Goal: Transaction & Acquisition: Book appointment/travel/reservation

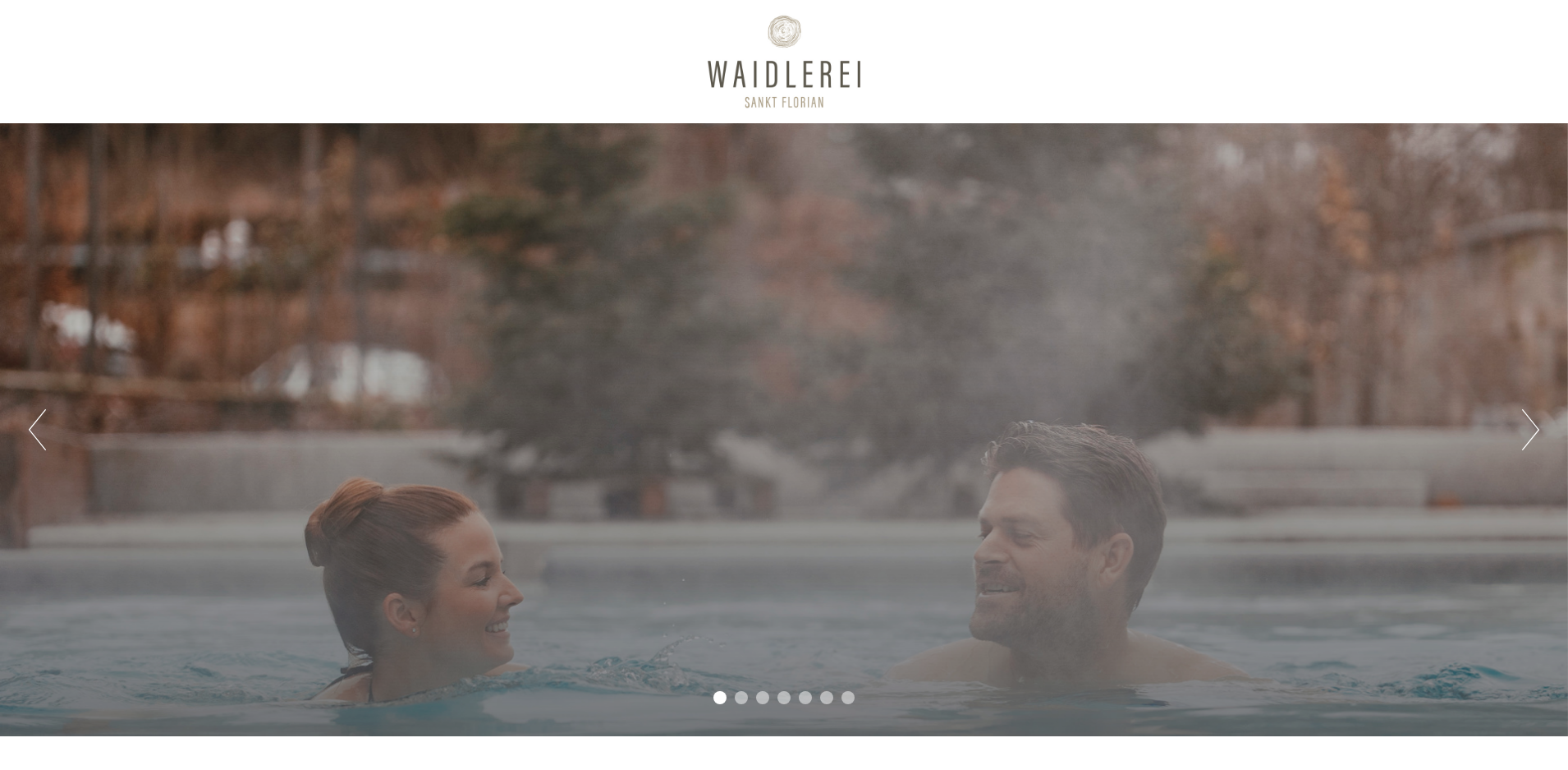
click at [1531, 426] on button "Next" at bounding box center [1530, 430] width 17 height 41
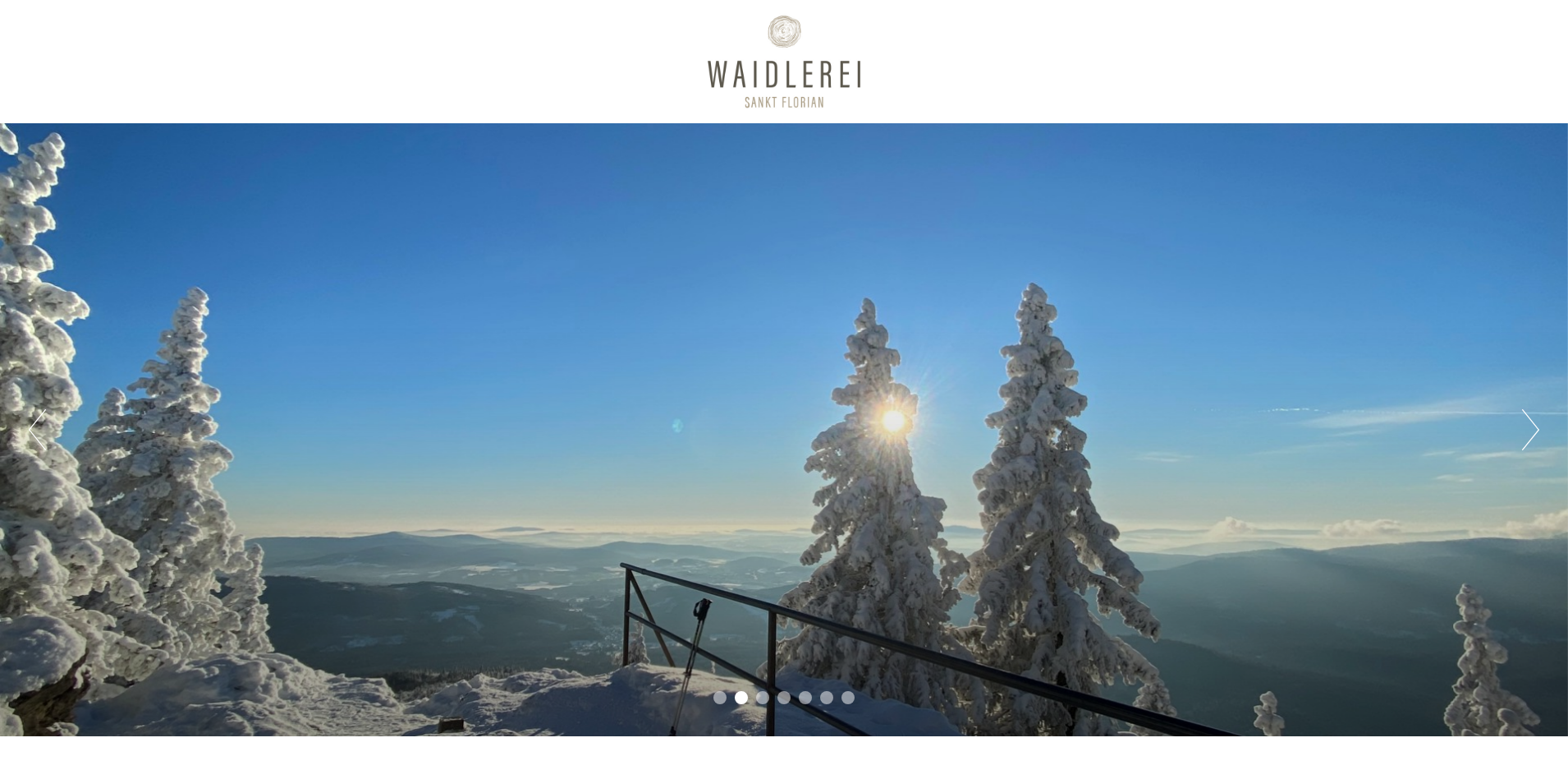
click at [1531, 426] on button "Next" at bounding box center [1530, 430] width 17 height 41
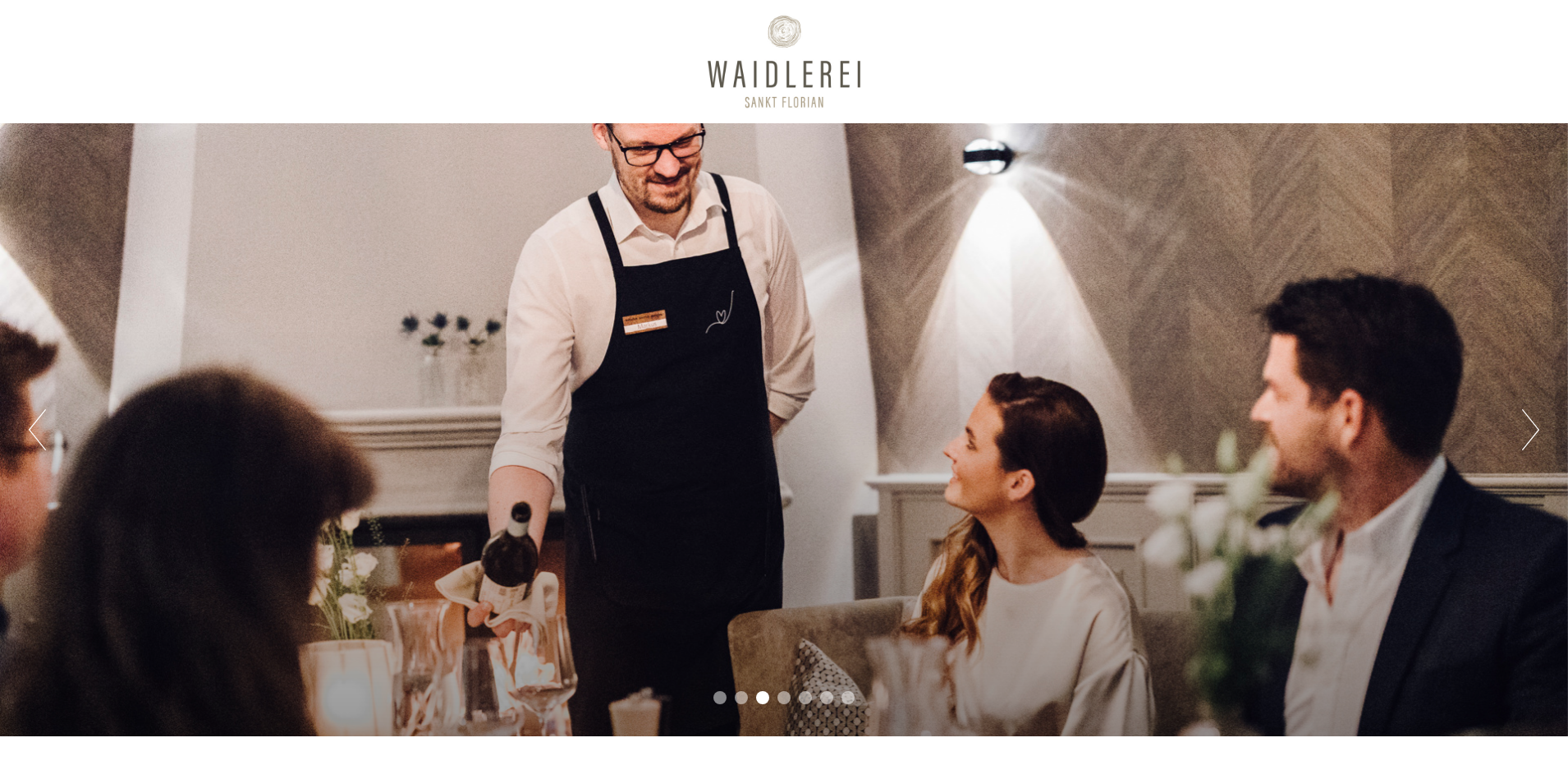
click at [1531, 426] on button "Next" at bounding box center [1530, 430] width 17 height 41
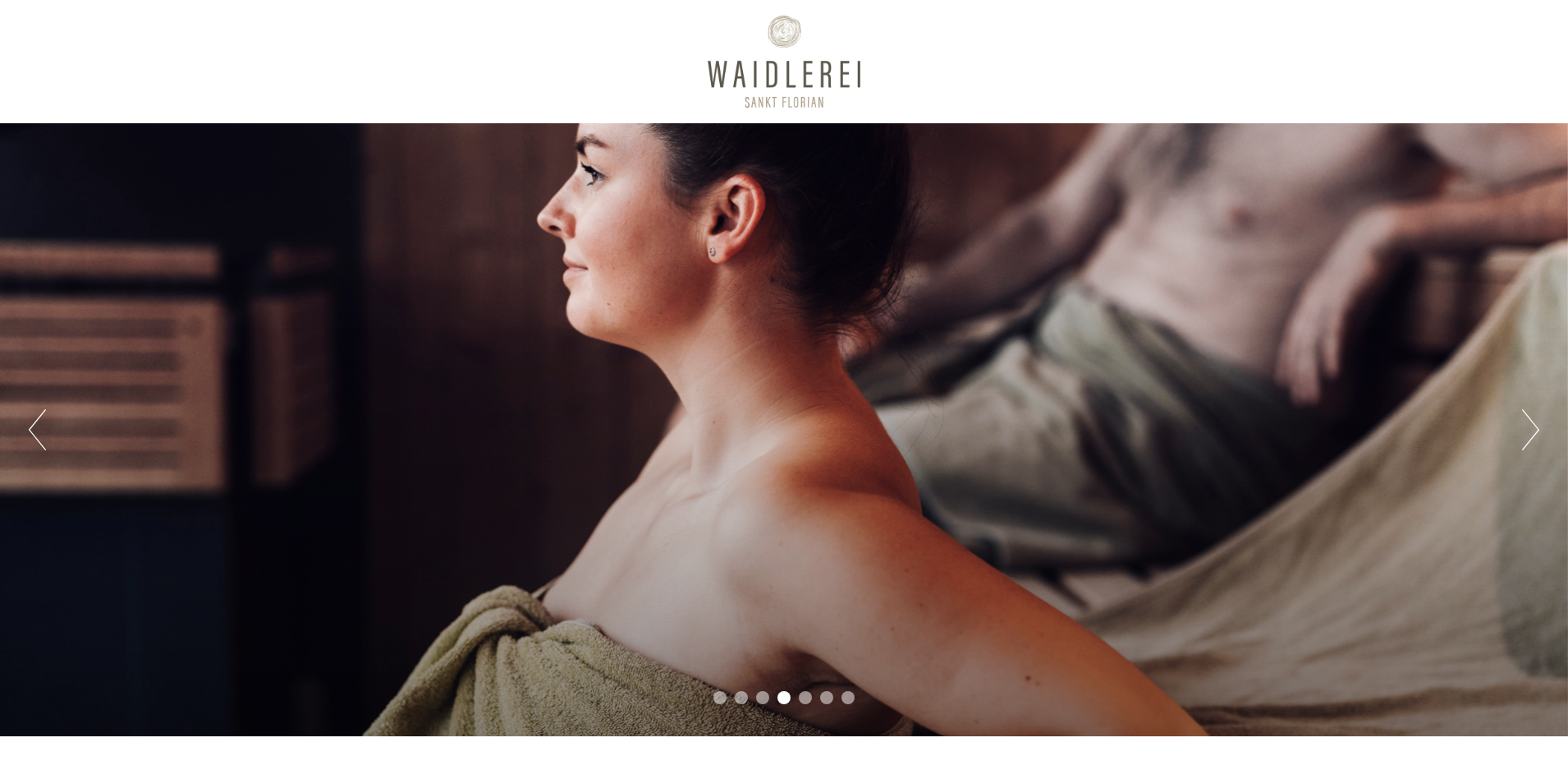
click at [1531, 426] on button "Next" at bounding box center [1530, 430] width 17 height 41
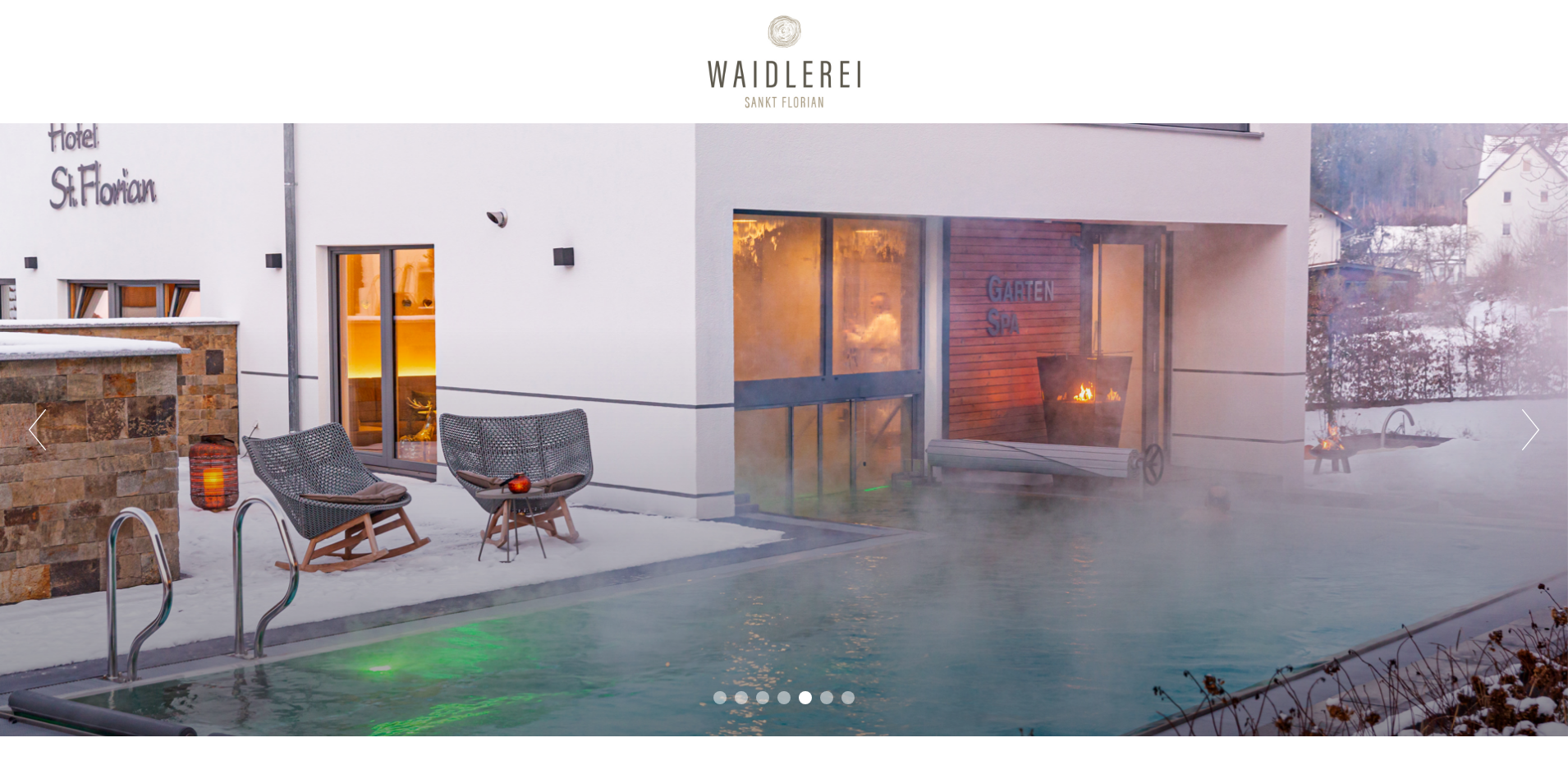
click at [1531, 426] on button "Next" at bounding box center [1530, 430] width 17 height 41
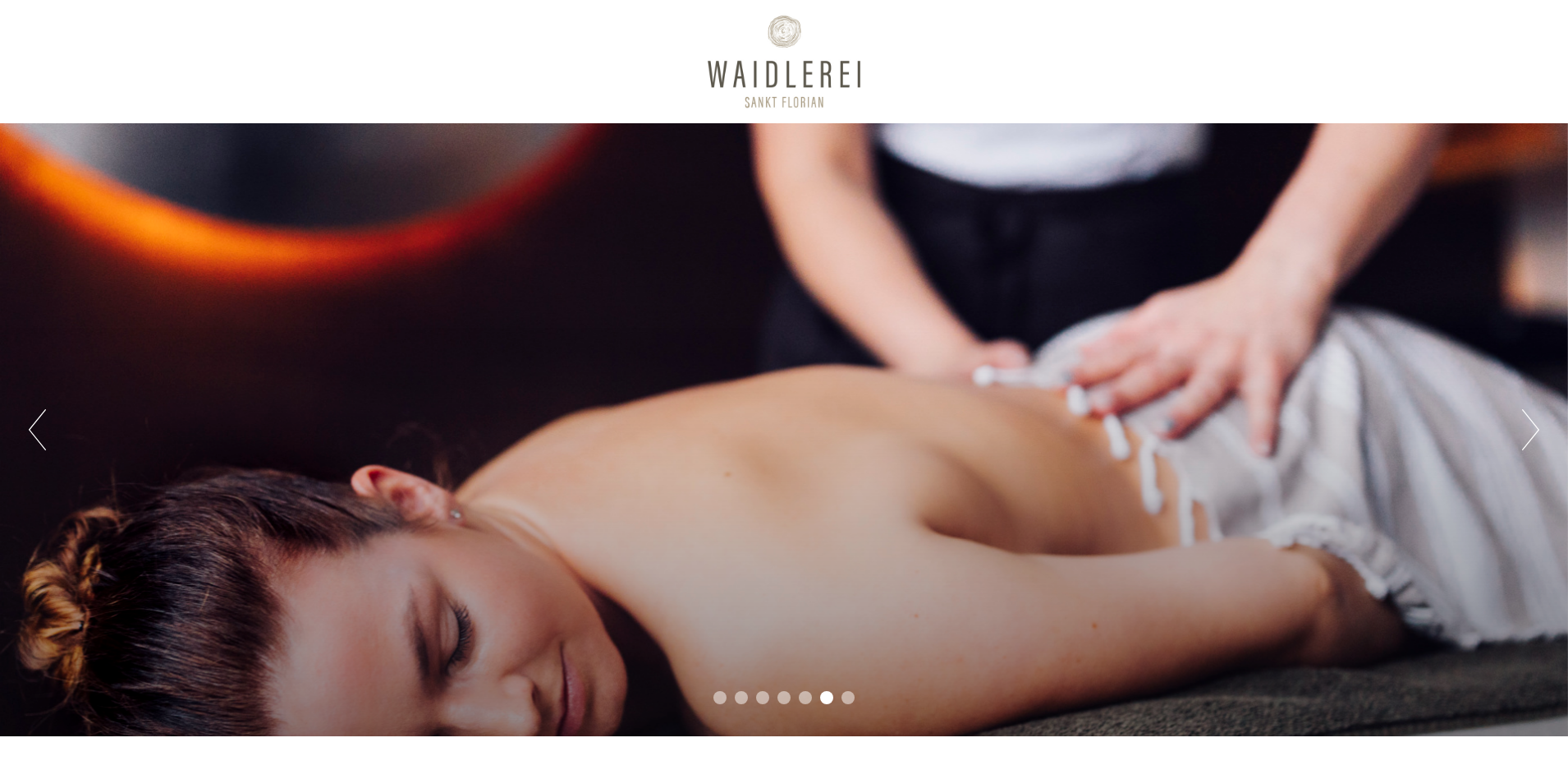
click at [1531, 426] on button "Next" at bounding box center [1530, 430] width 17 height 41
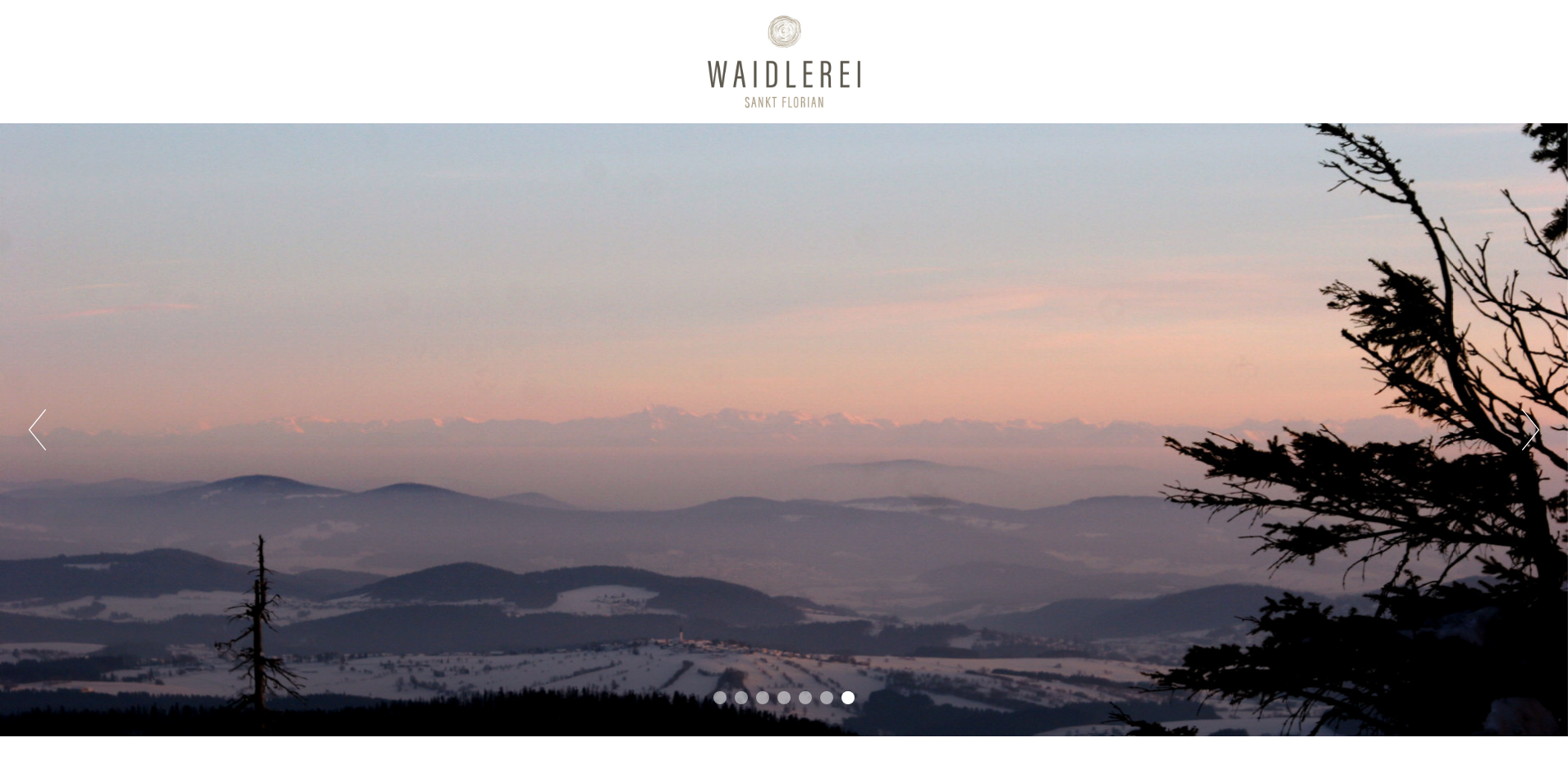
click at [1528, 431] on button "Next" at bounding box center [1530, 430] width 17 height 41
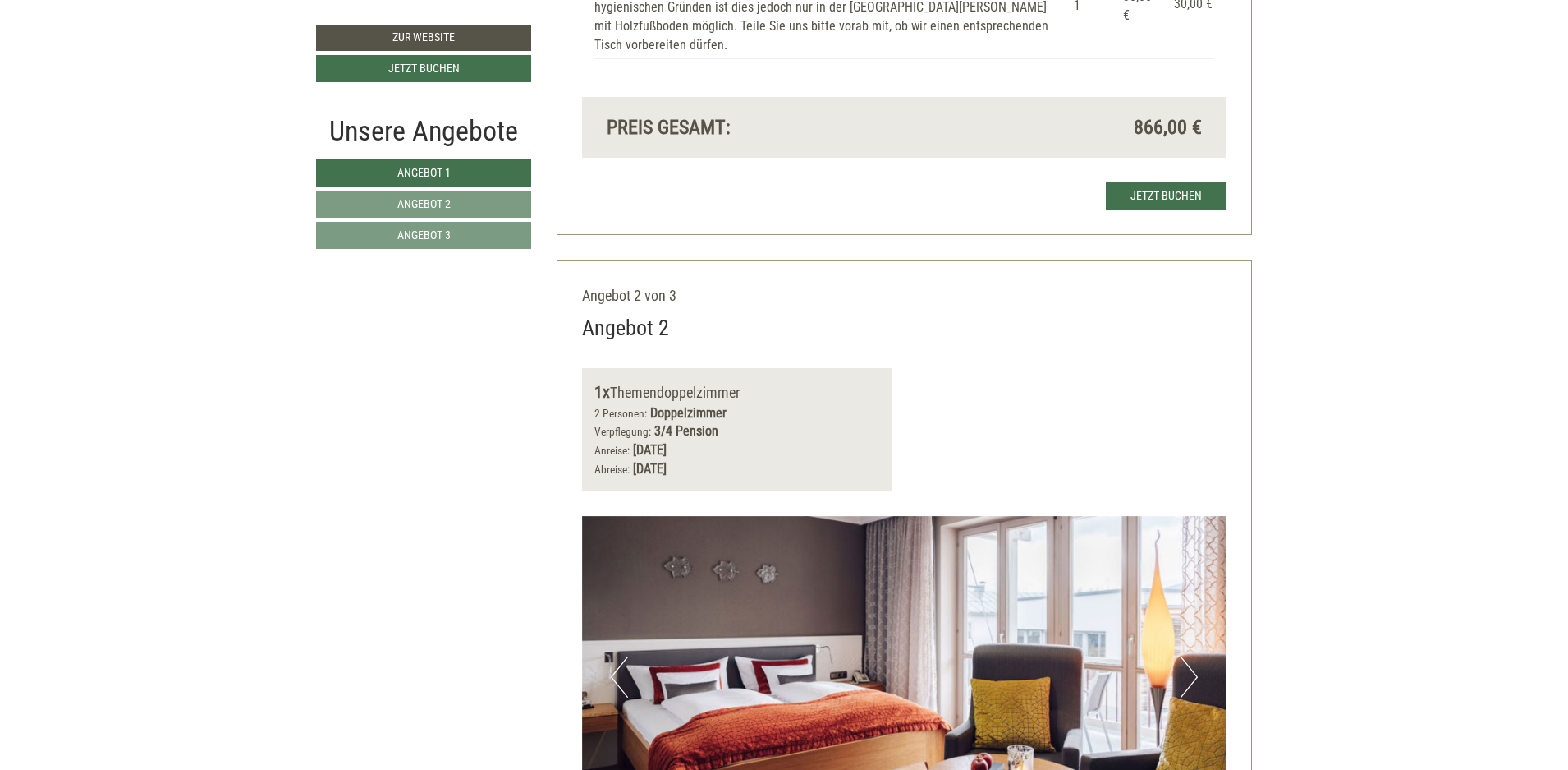
scroll to position [2149, 0]
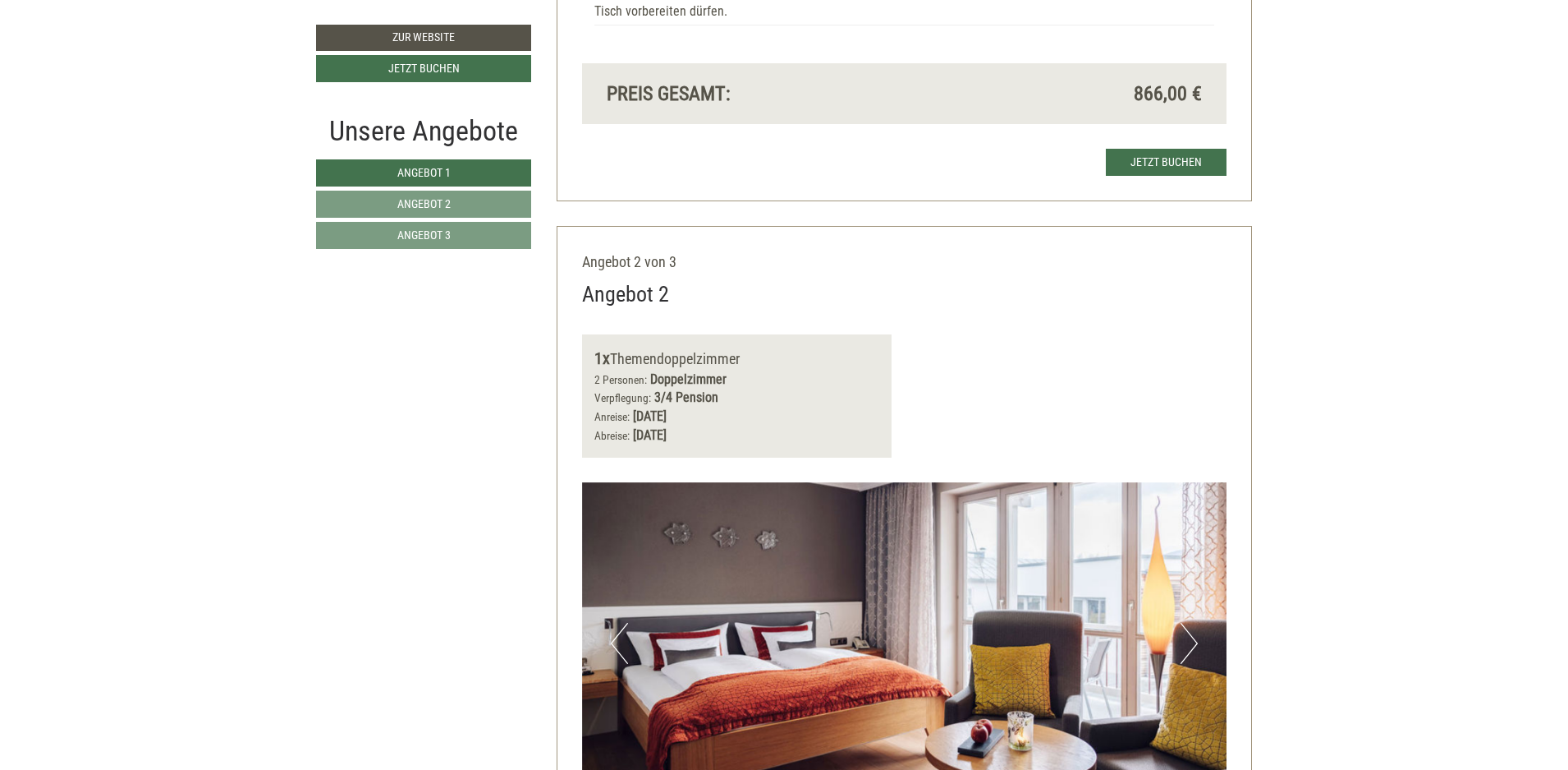
drag, startPoint x: 1566, startPoint y: 312, endPoint x: 1565, endPoint y: 327, distance: 15.0
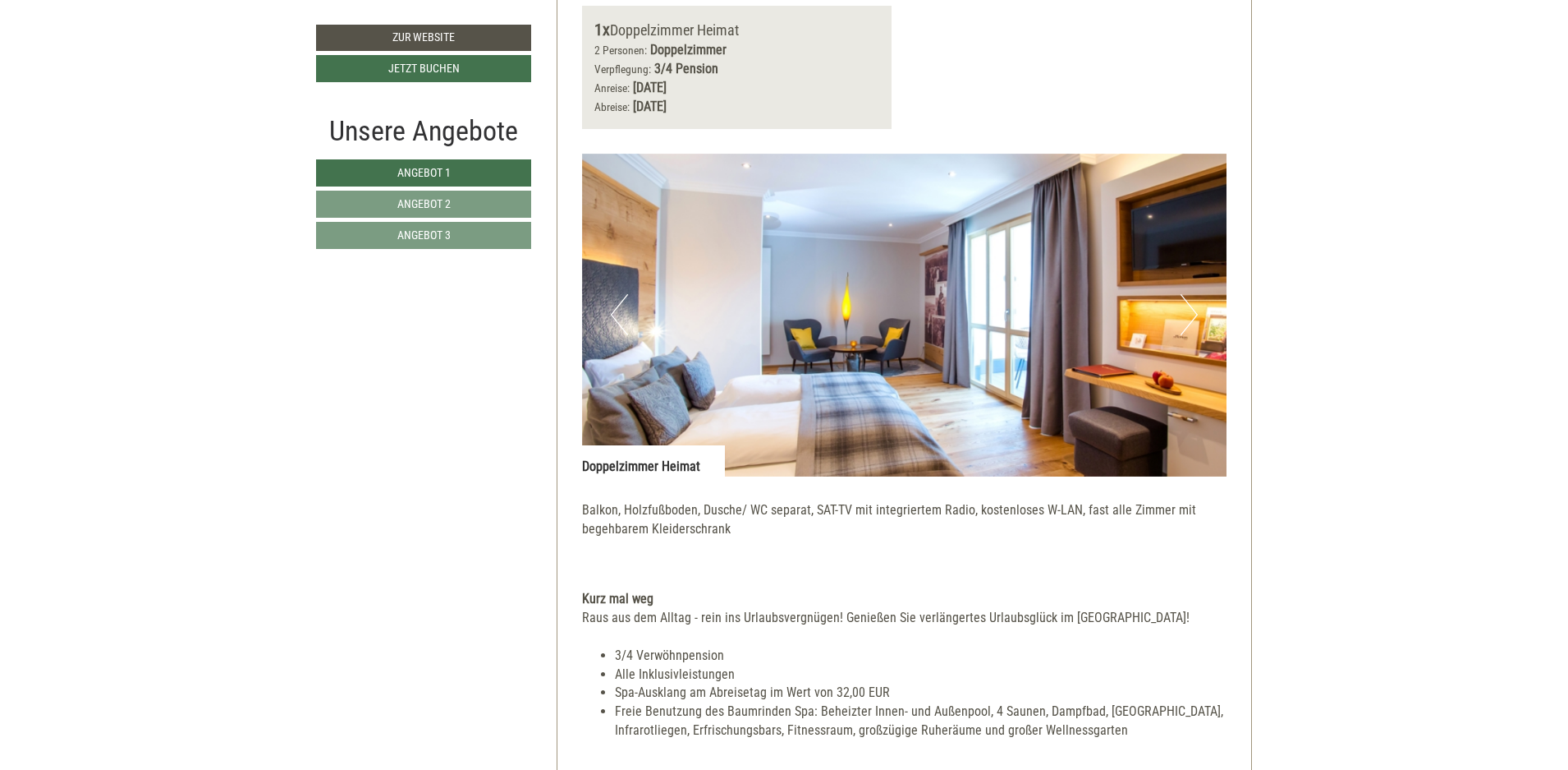
scroll to position [1091, 0]
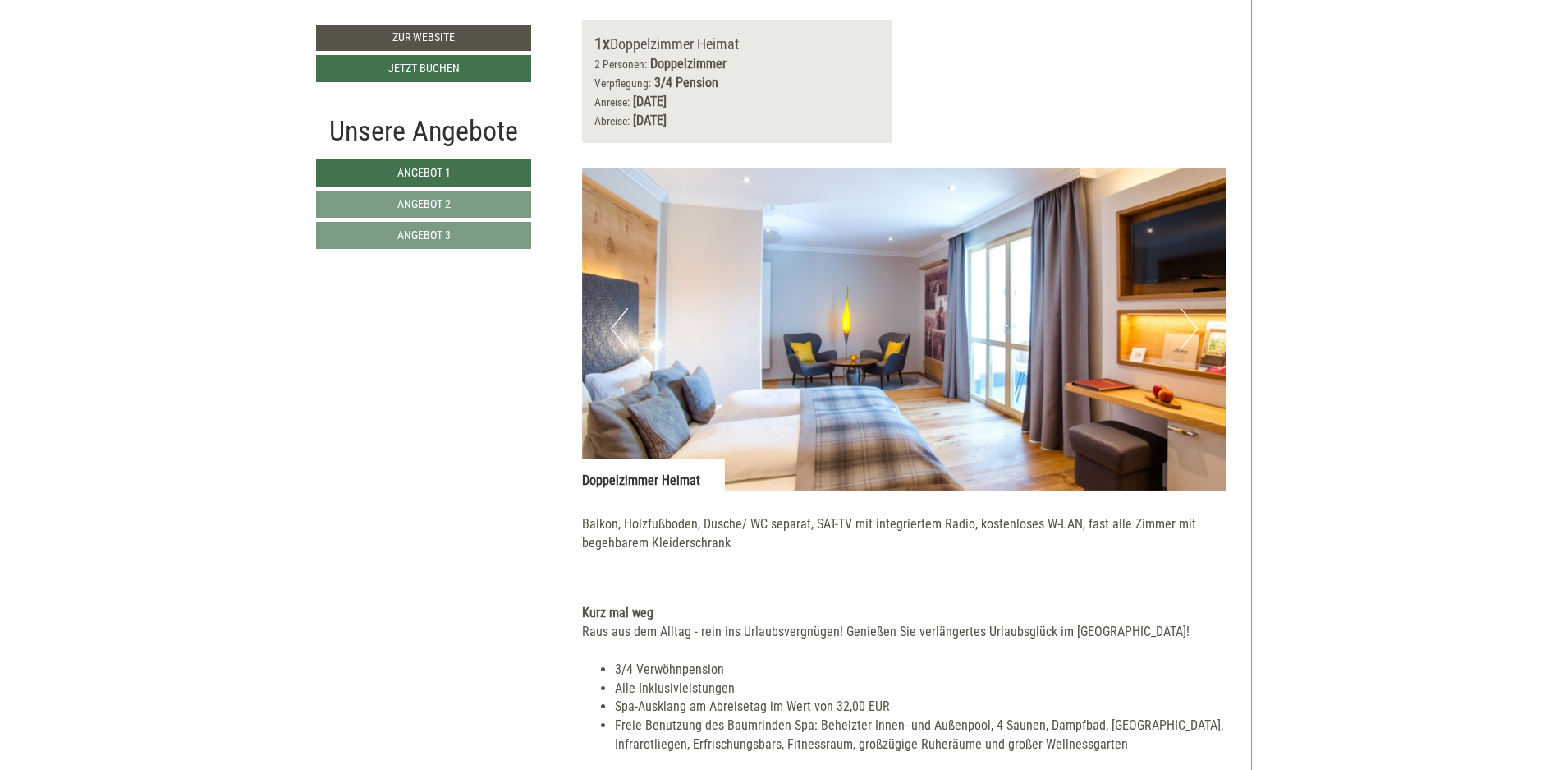
click at [1186, 334] on button "Next" at bounding box center [1189, 328] width 17 height 41
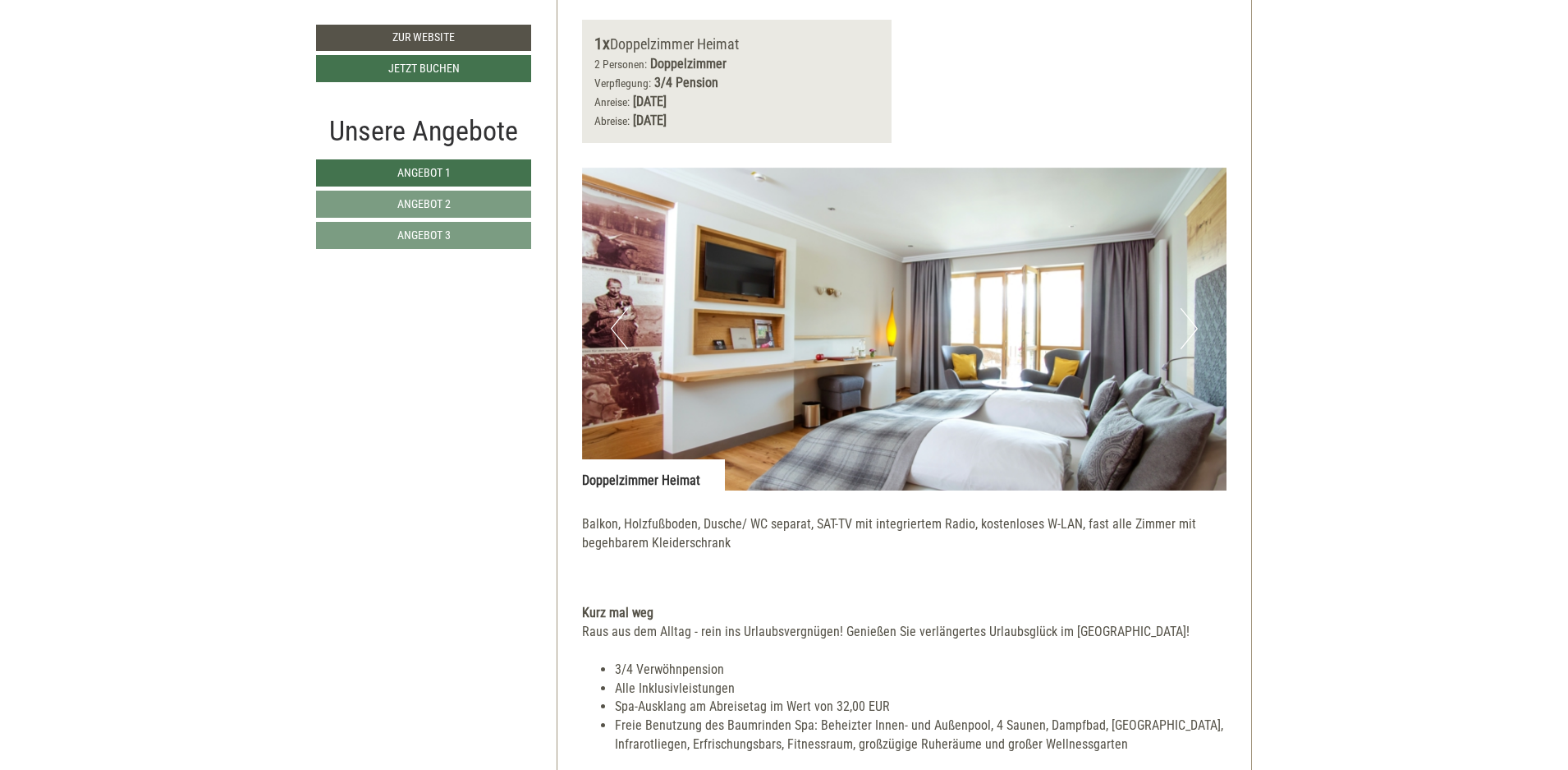
click at [1193, 327] on button "Next" at bounding box center [1189, 328] width 17 height 41
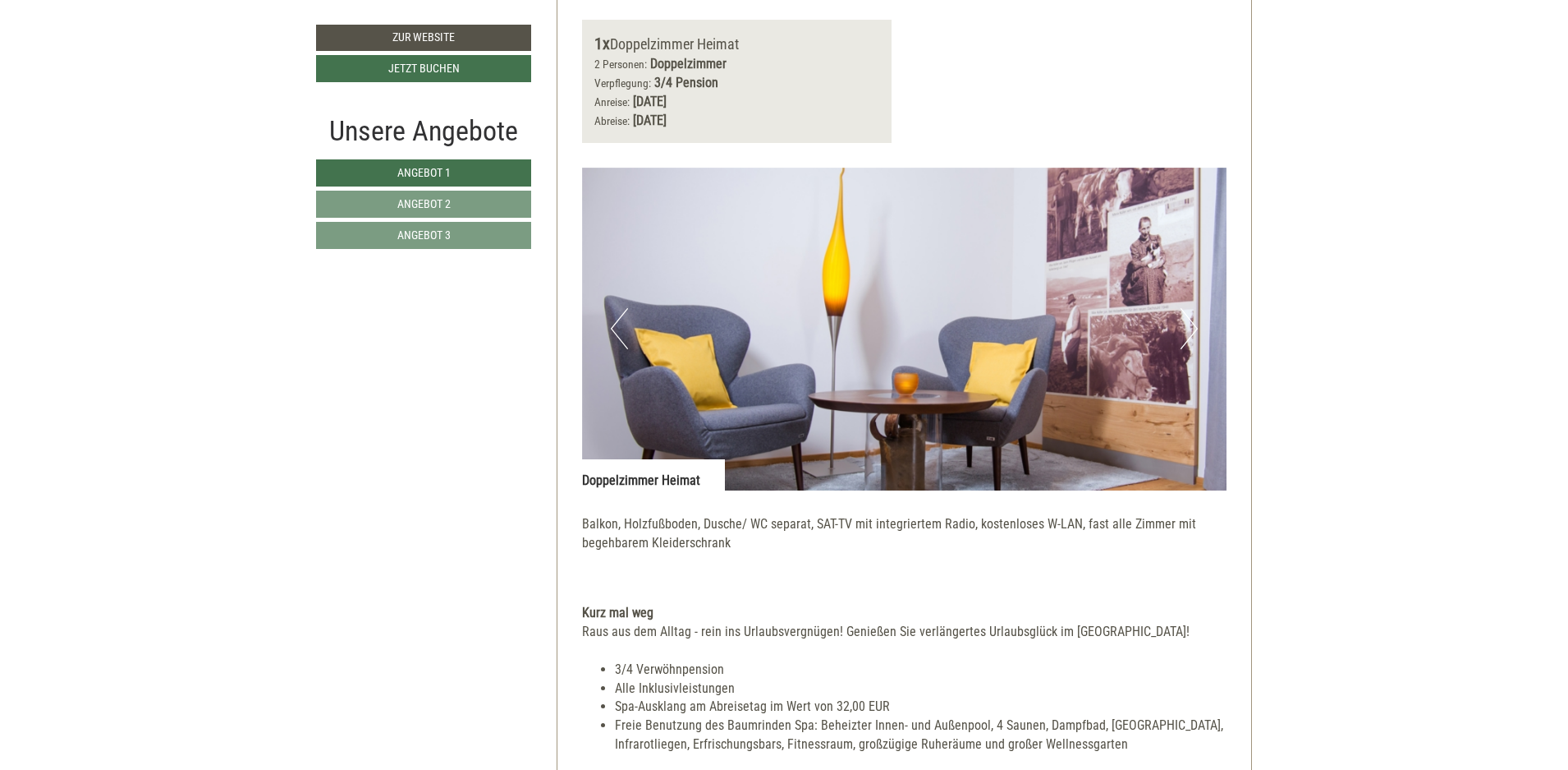
click at [1193, 327] on button "Next" at bounding box center [1189, 328] width 17 height 41
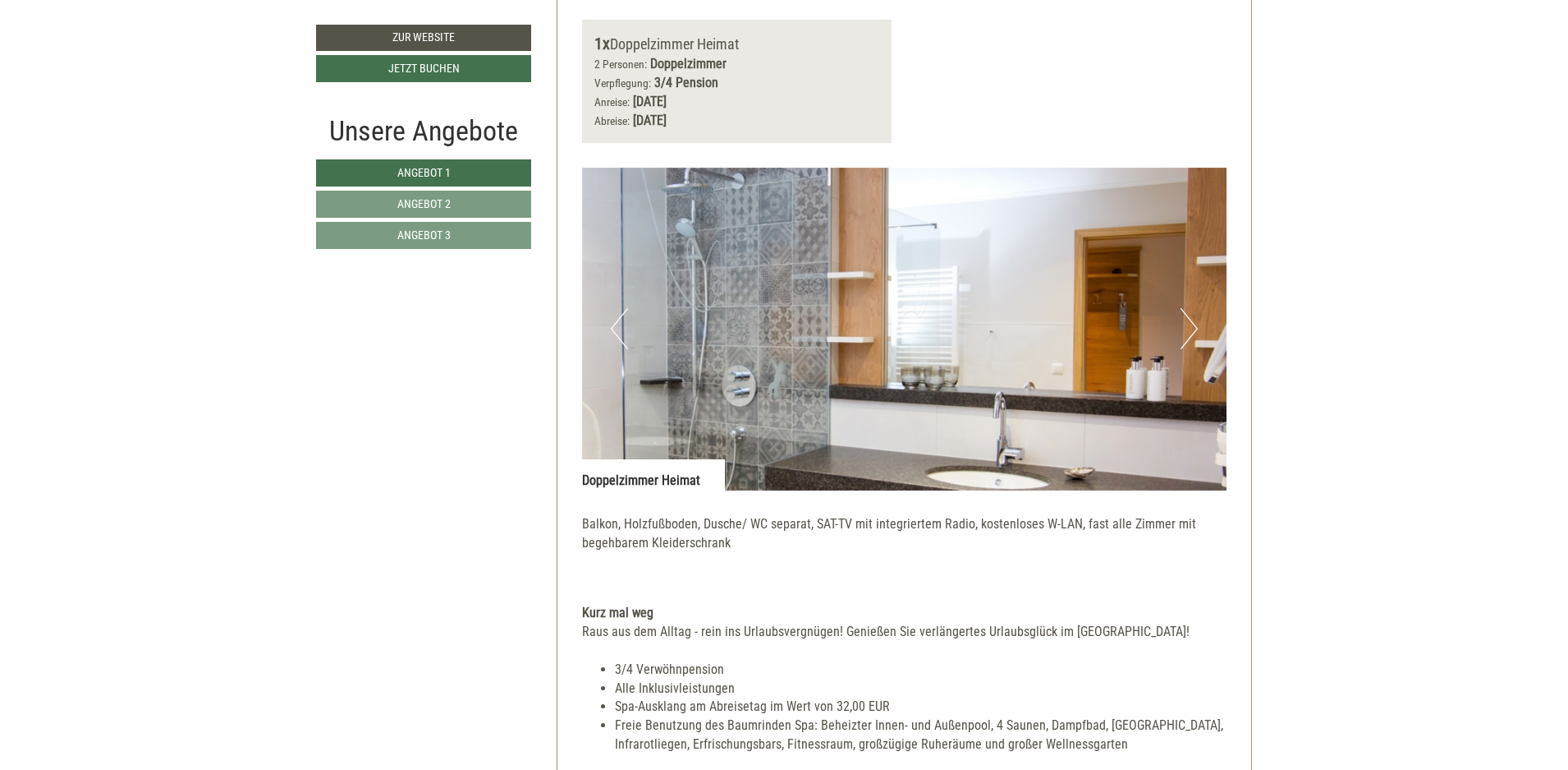
click at [1193, 327] on button "Next" at bounding box center [1189, 328] width 17 height 41
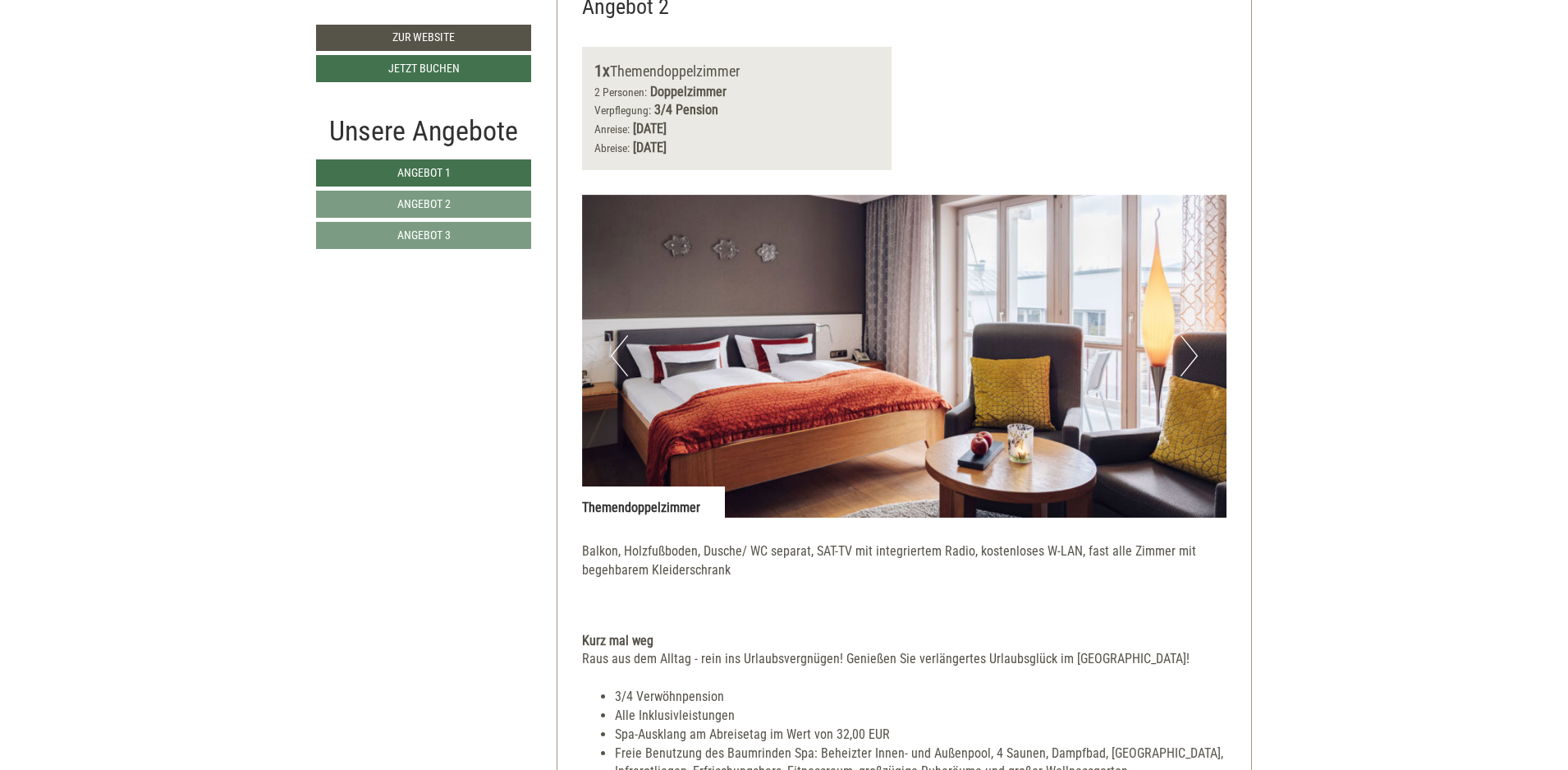
scroll to position [2417, 0]
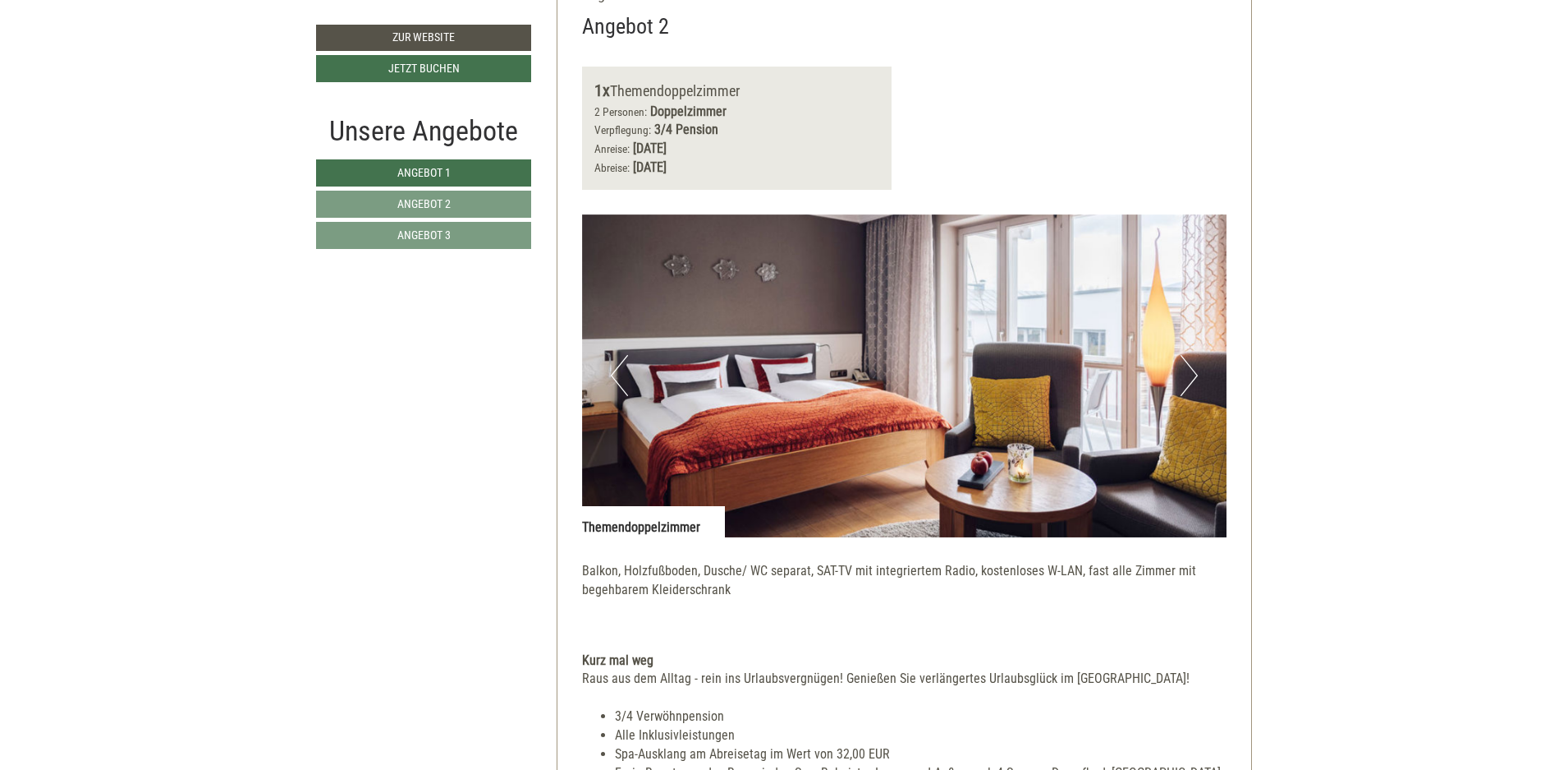
click at [1185, 376] on button "Next" at bounding box center [1189, 375] width 17 height 41
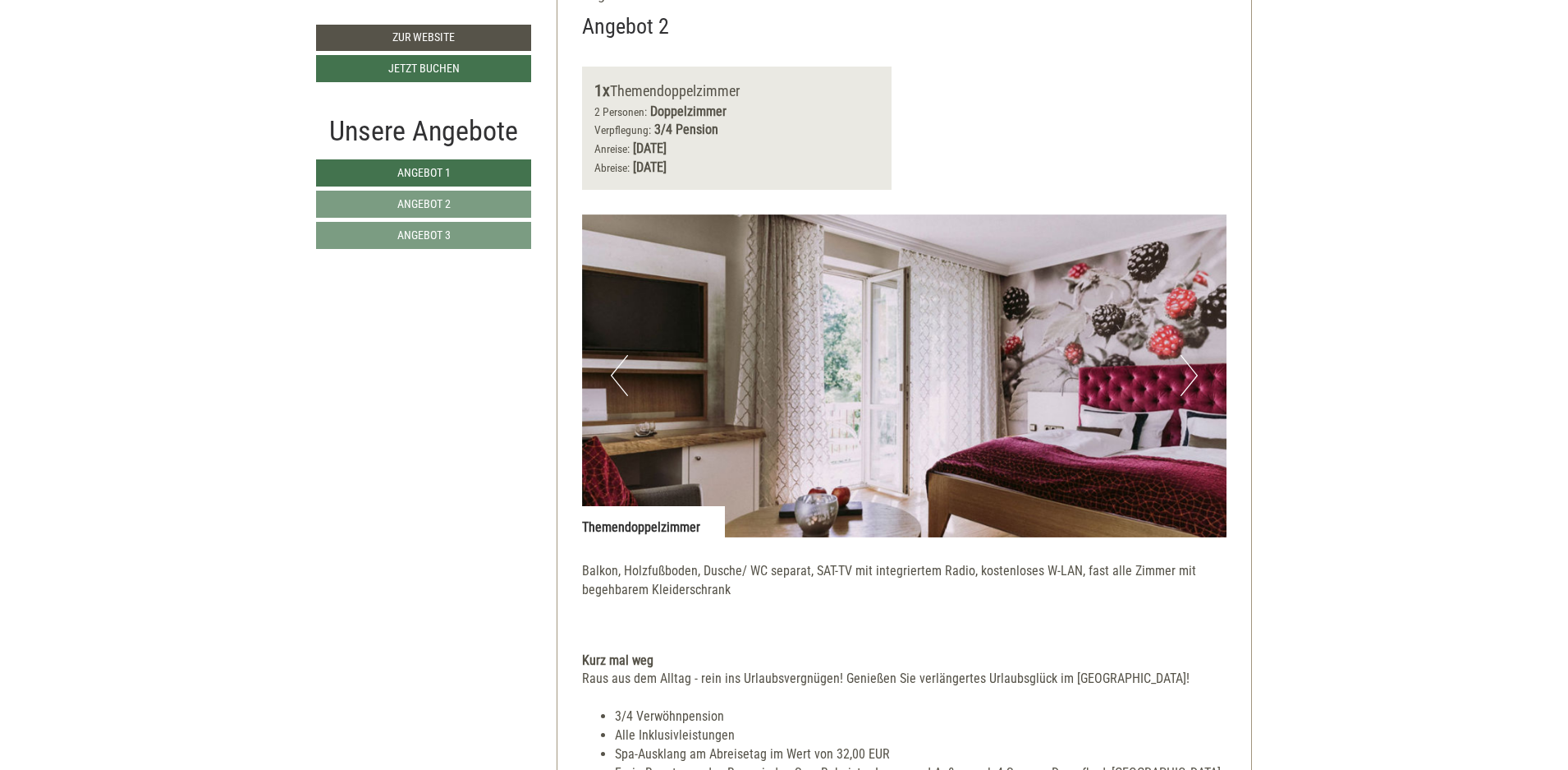
click at [1185, 376] on button "Next" at bounding box center [1189, 375] width 17 height 41
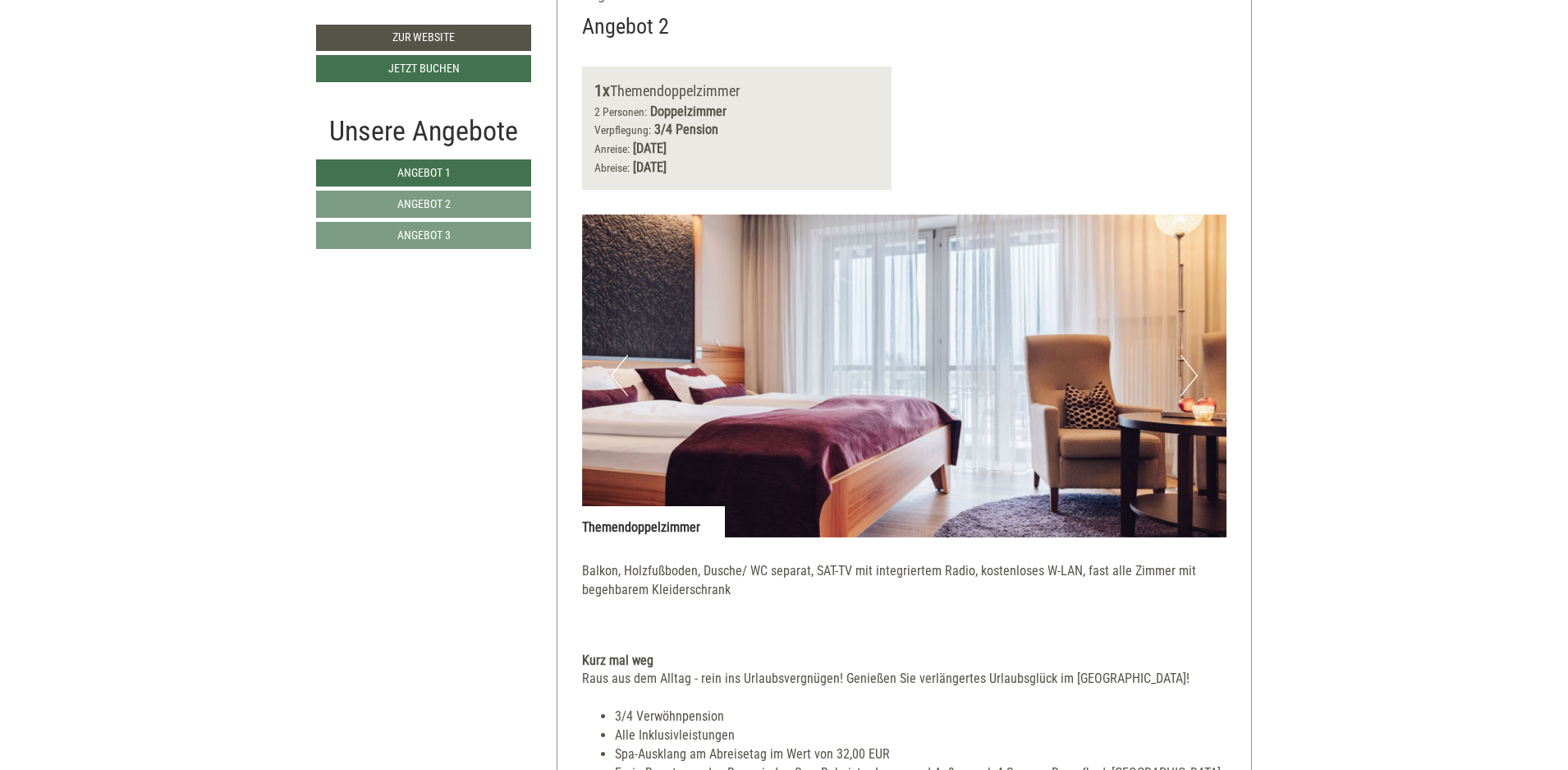
click at [1185, 376] on button "Next" at bounding box center [1189, 375] width 17 height 41
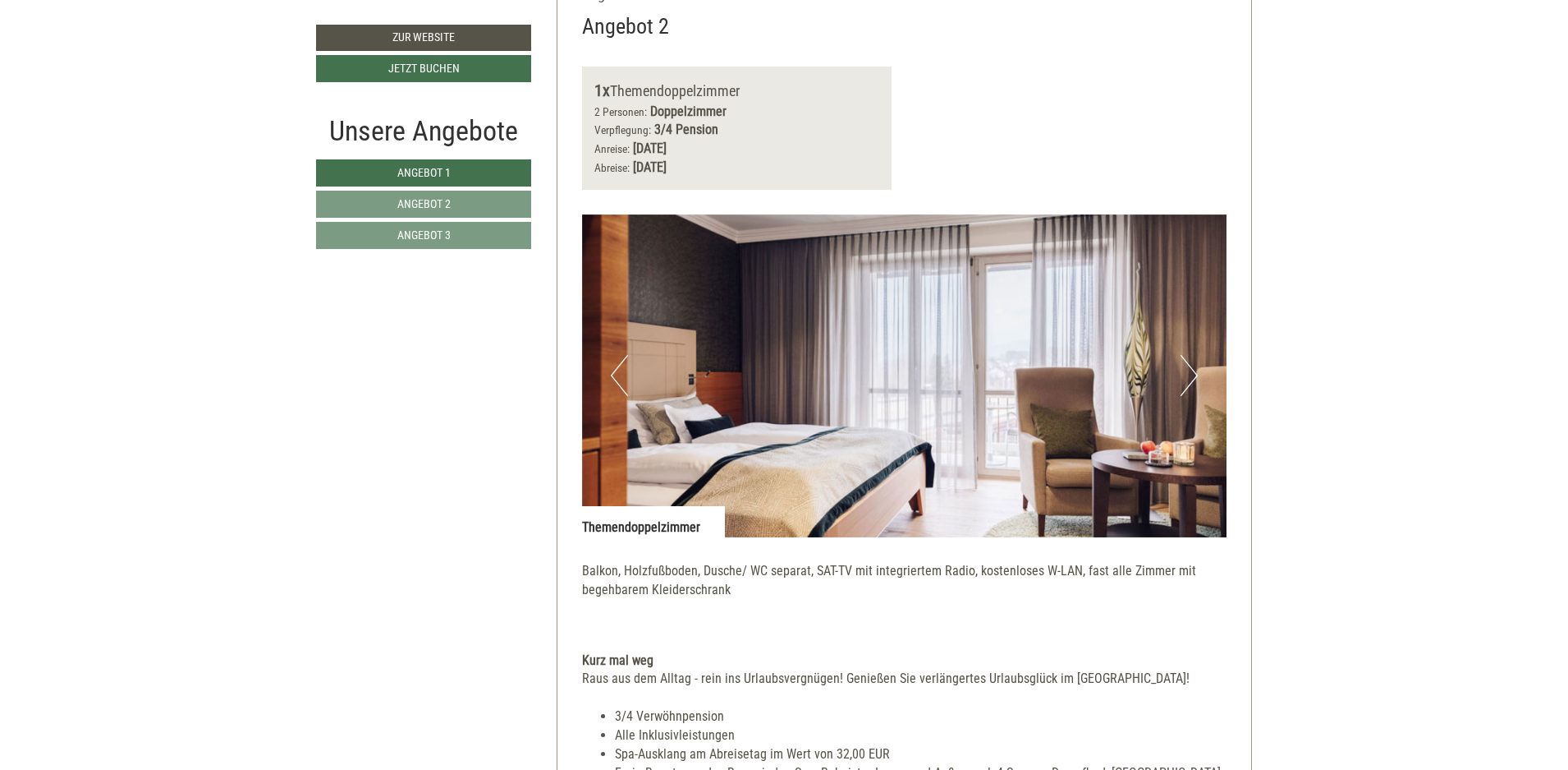
click at [1185, 376] on button "Next" at bounding box center [1189, 375] width 17 height 41
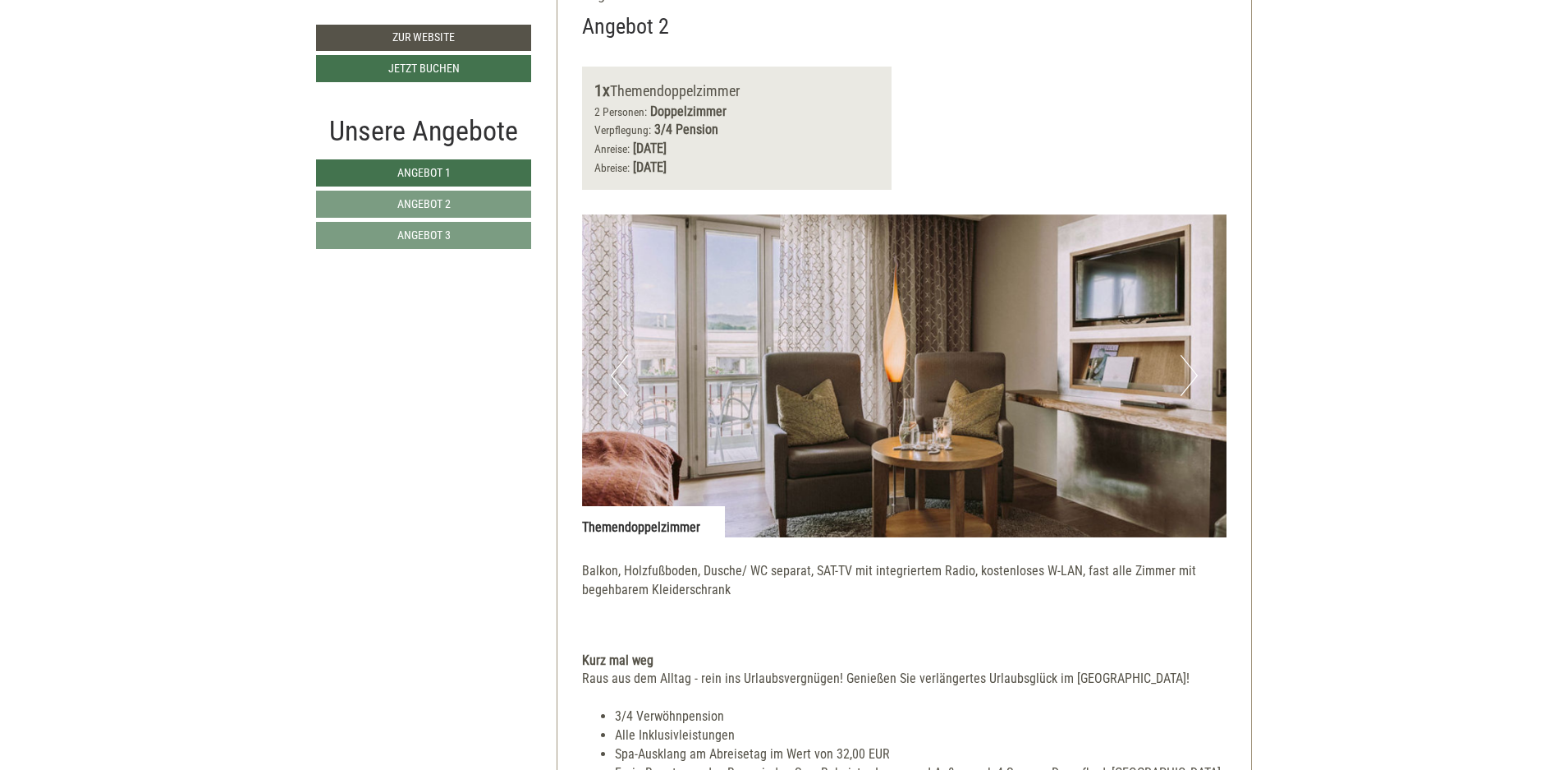
click at [1185, 376] on button "Next" at bounding box center [1189, 375] width 17 height 41
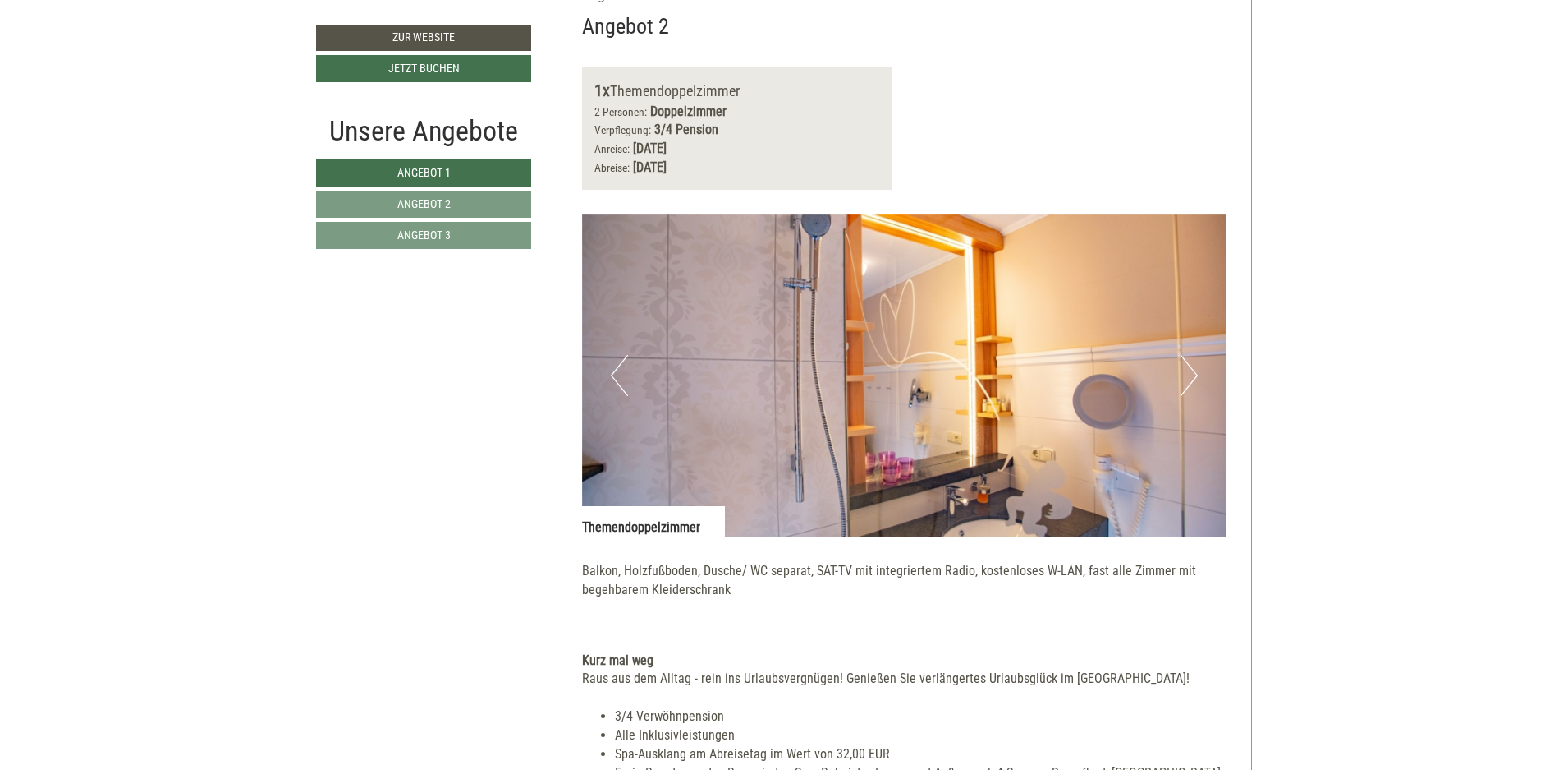
click at [1185, 376] on button "Next" at bounding box center [1189, 375] width 17 height 41
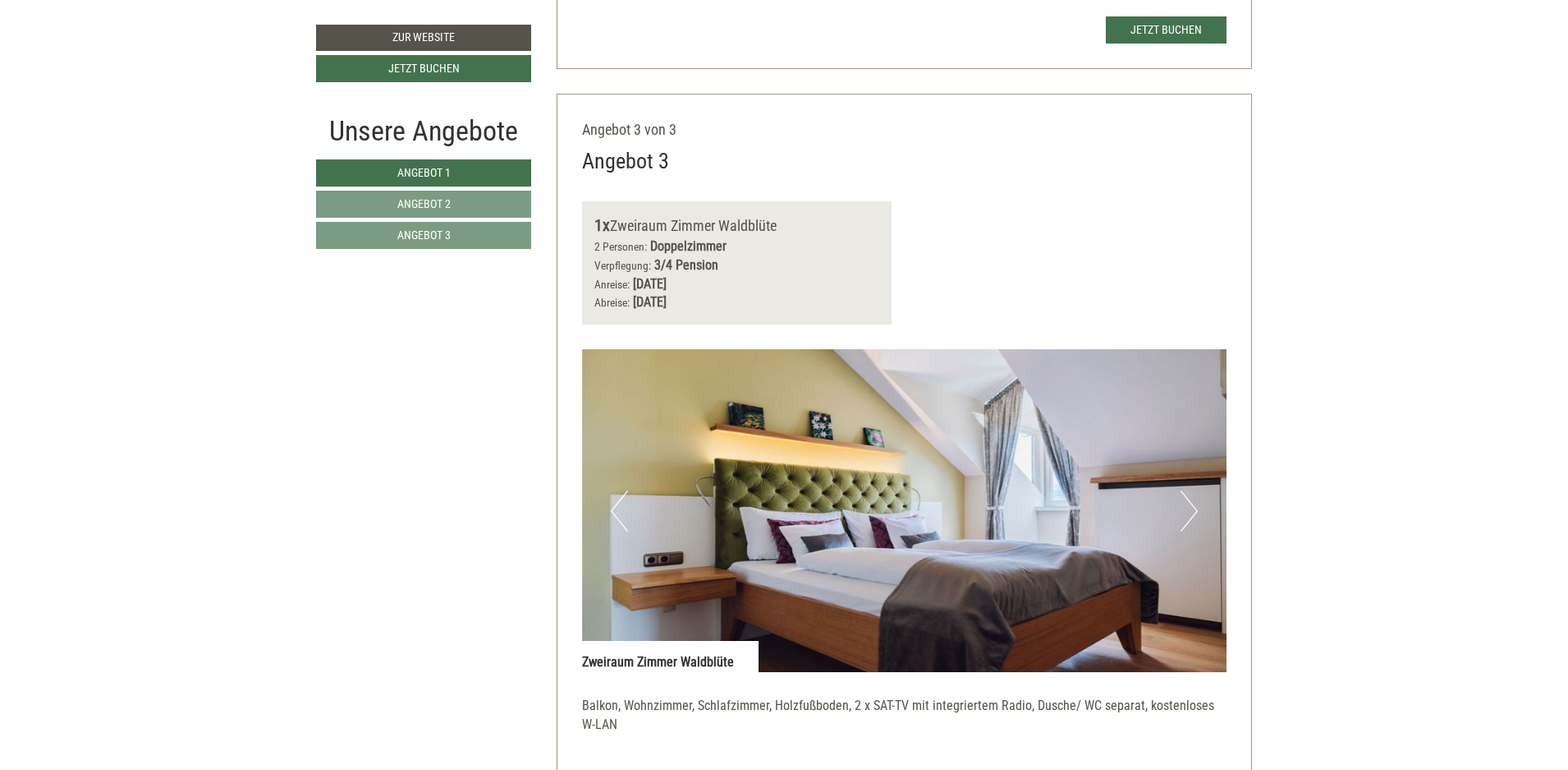
scroll to position [3622, 0]
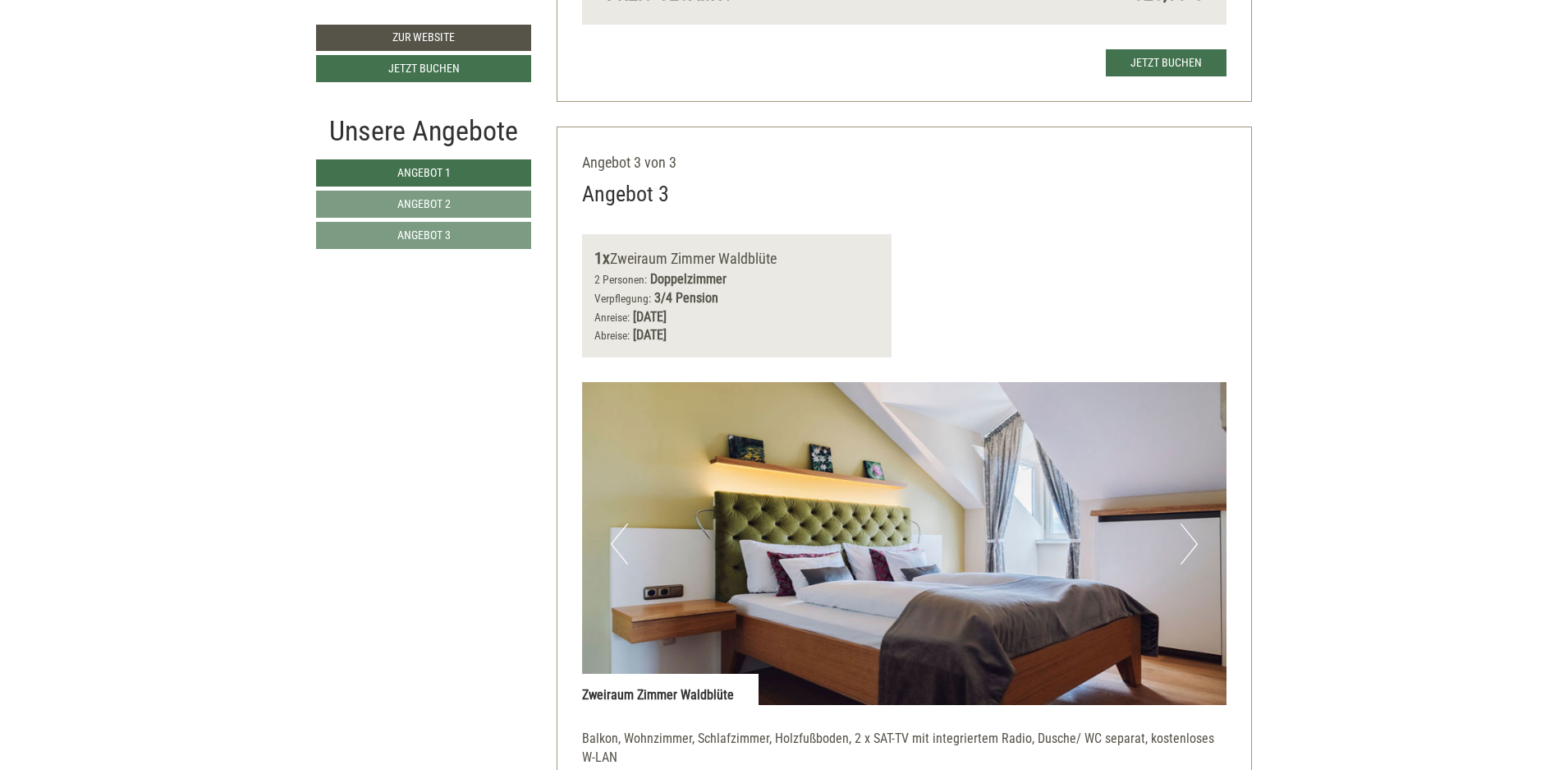
click at [1170, 542] on img at bounding box center [904, 543] width 646 height 323
click at [1185, 542] on button "Next" at bounding box center [1189, 544] width 17 height 41
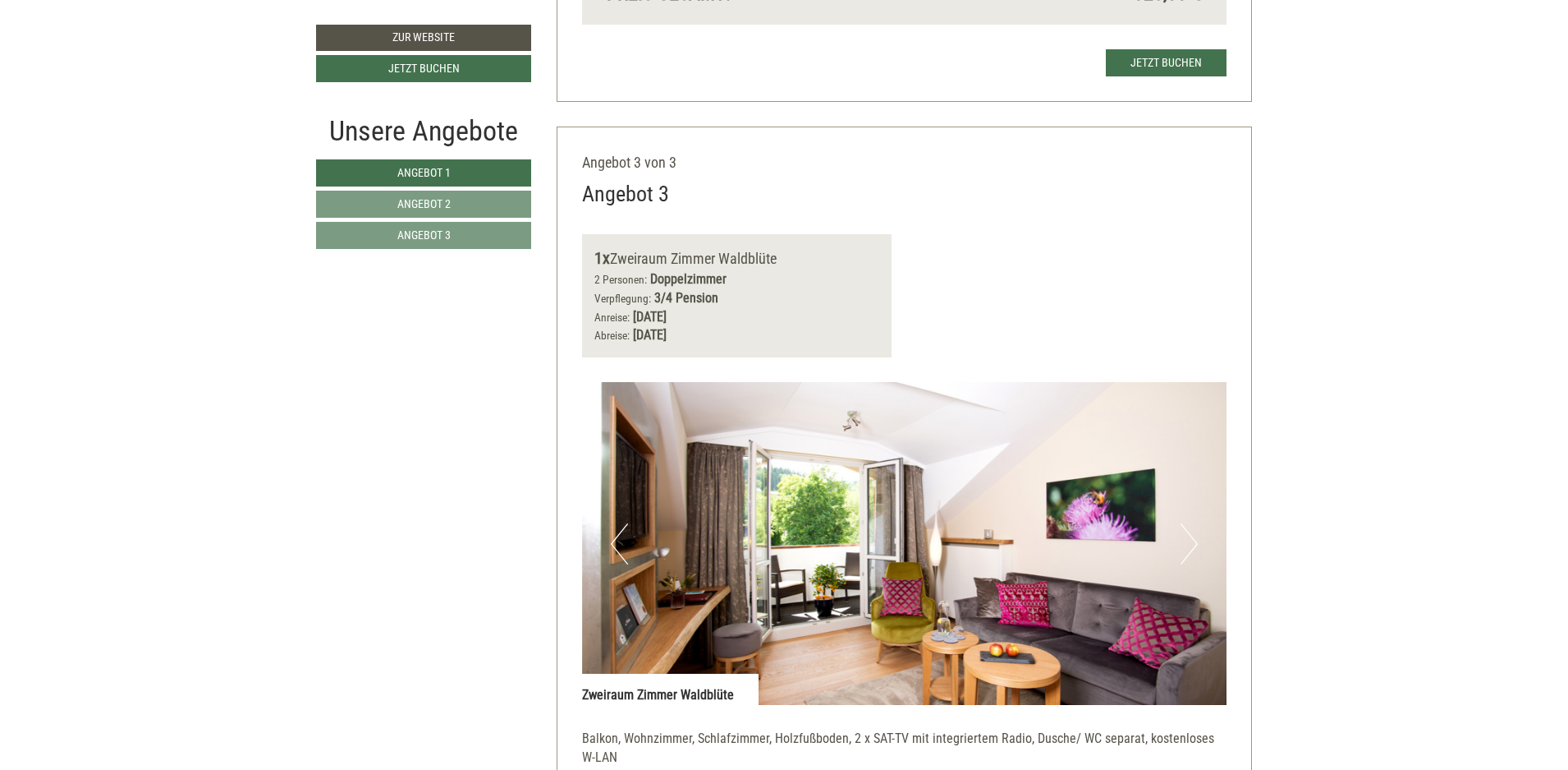
click at [1185, 542] on button "Next" at bounding box center [1189, 544] width 17 height 41
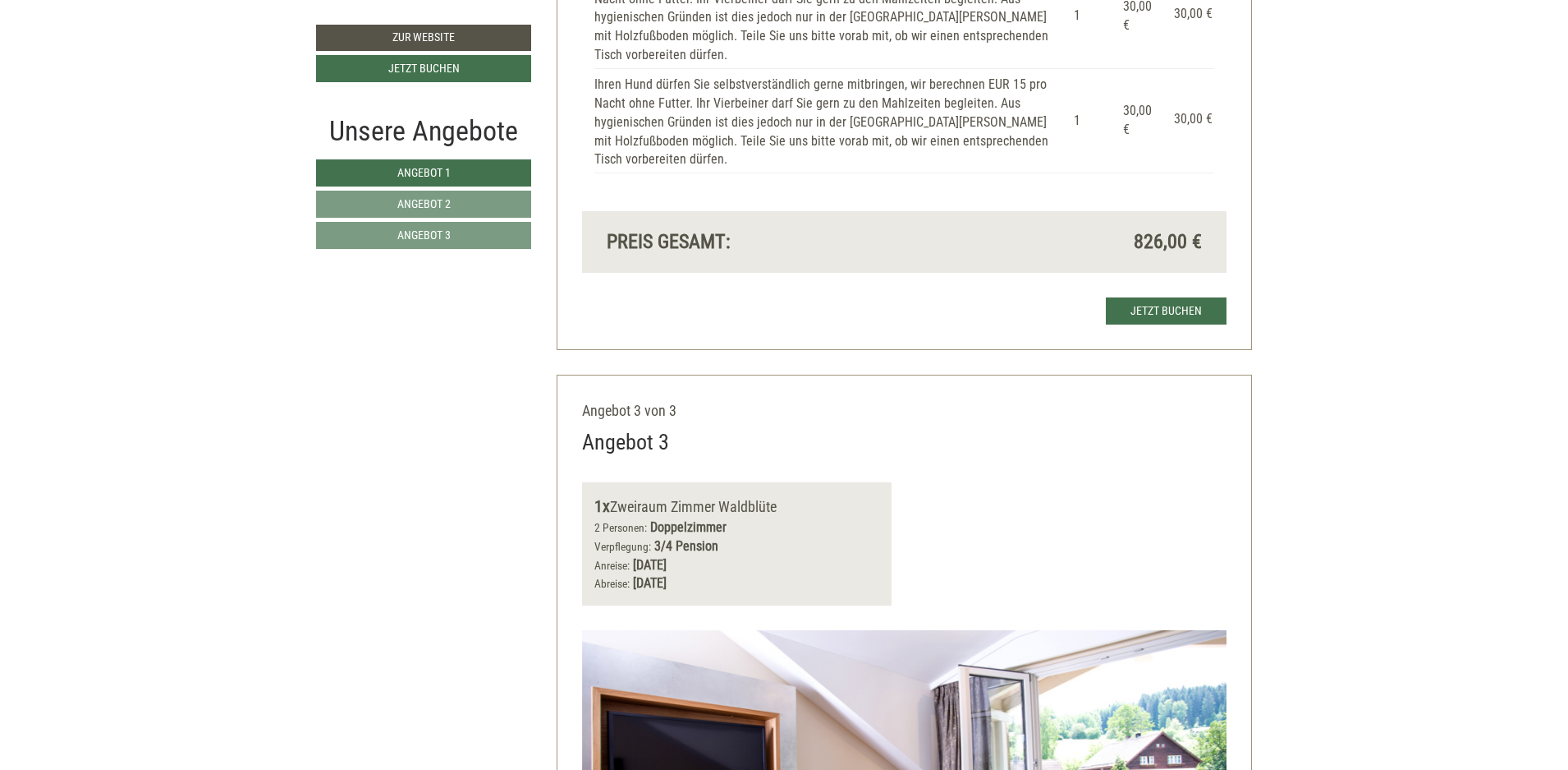
scroll to position [3421, 0]
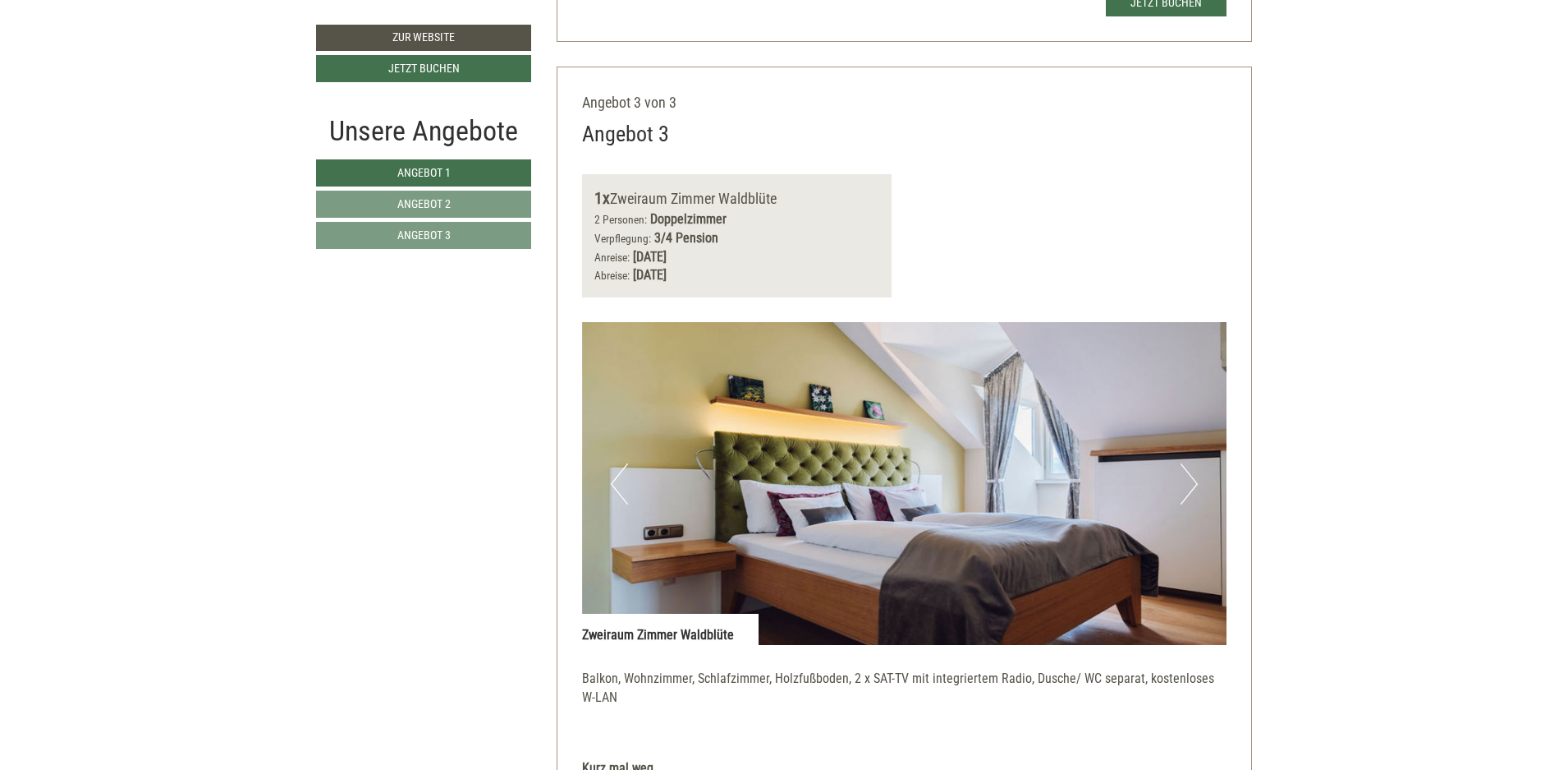
scroll to position [3977, 0]
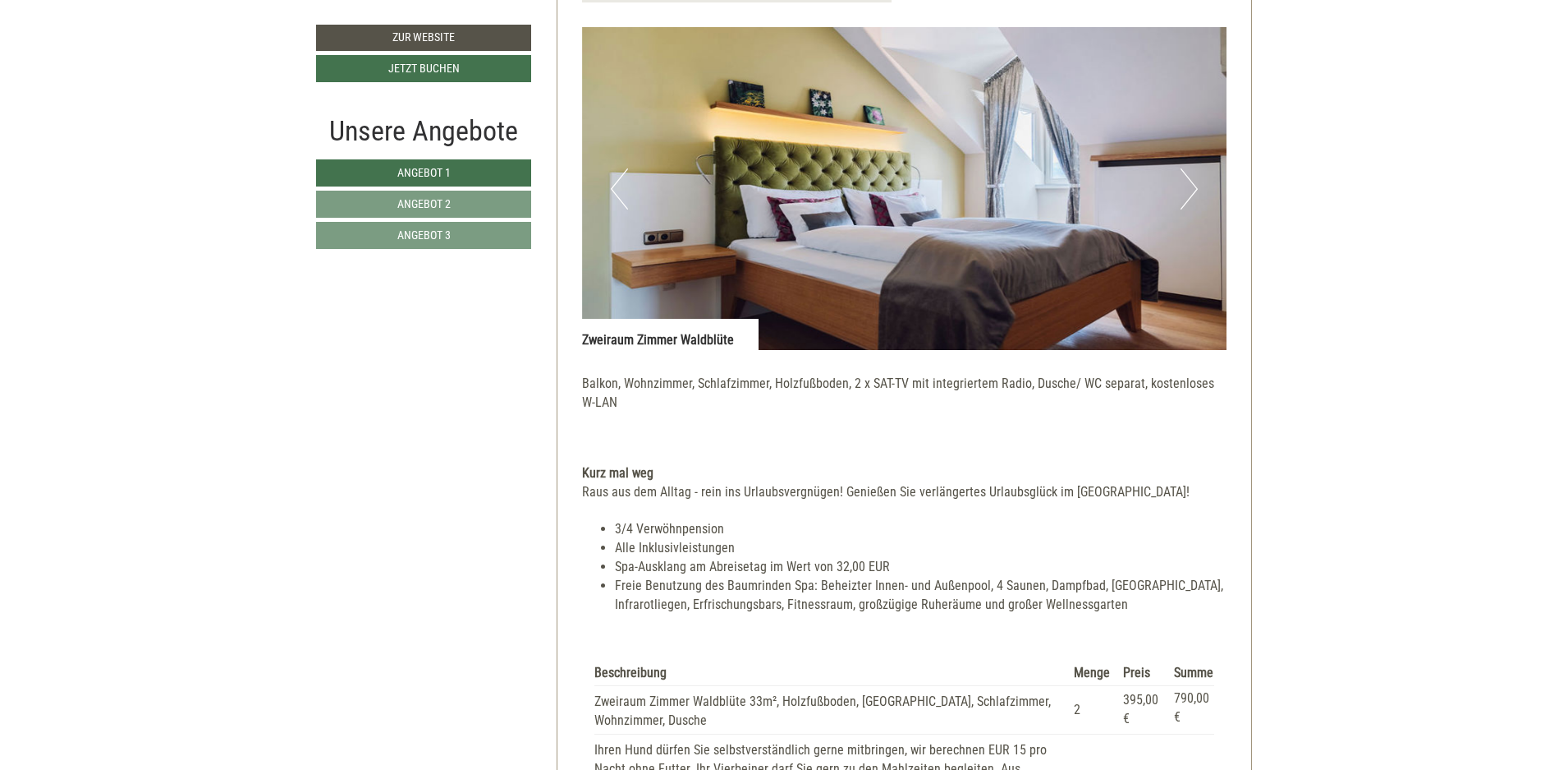
click at [1176, 192] on img at bounding box center [904, 188] width 646 height 323
click at [1187, 189] on button "Next" at bounding box center [1189, 189] width 17 height 41
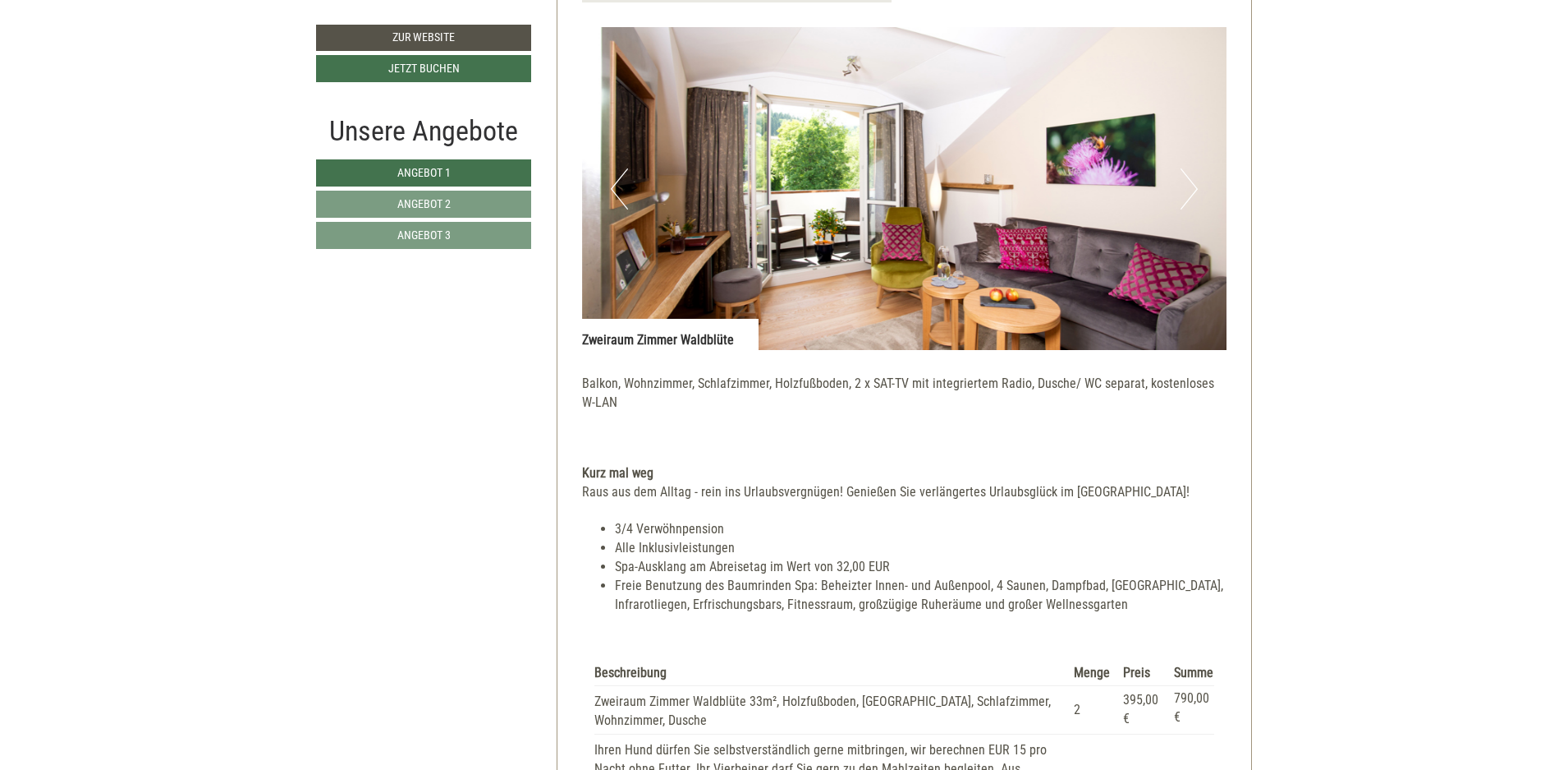
click at [1187, 189] on button "Next" at bounding box center [1189, 189] width 17 height 41
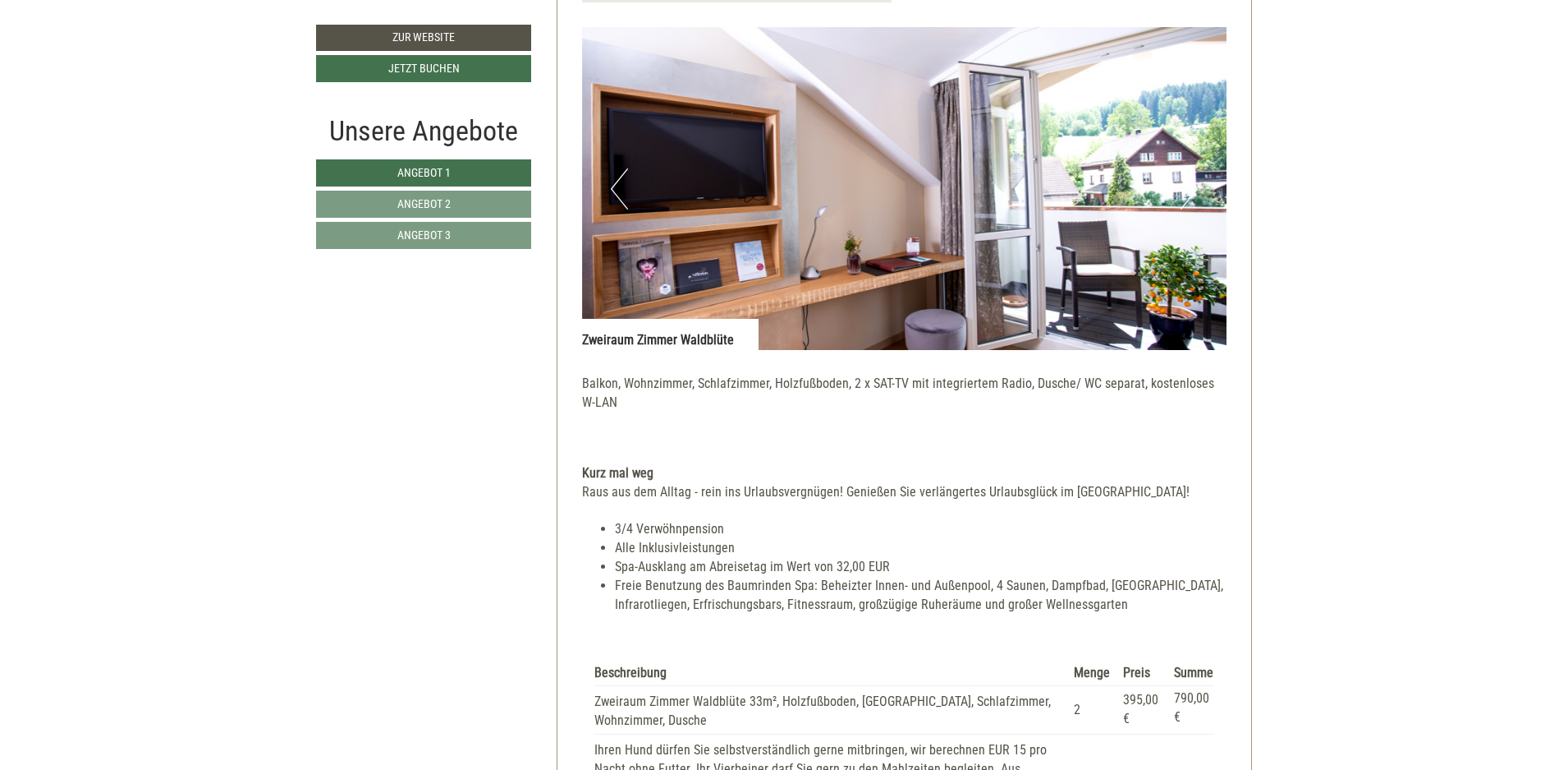
click at [1187, 190] on button "Next" at bounding box center [1189, 189] width 17 height 41
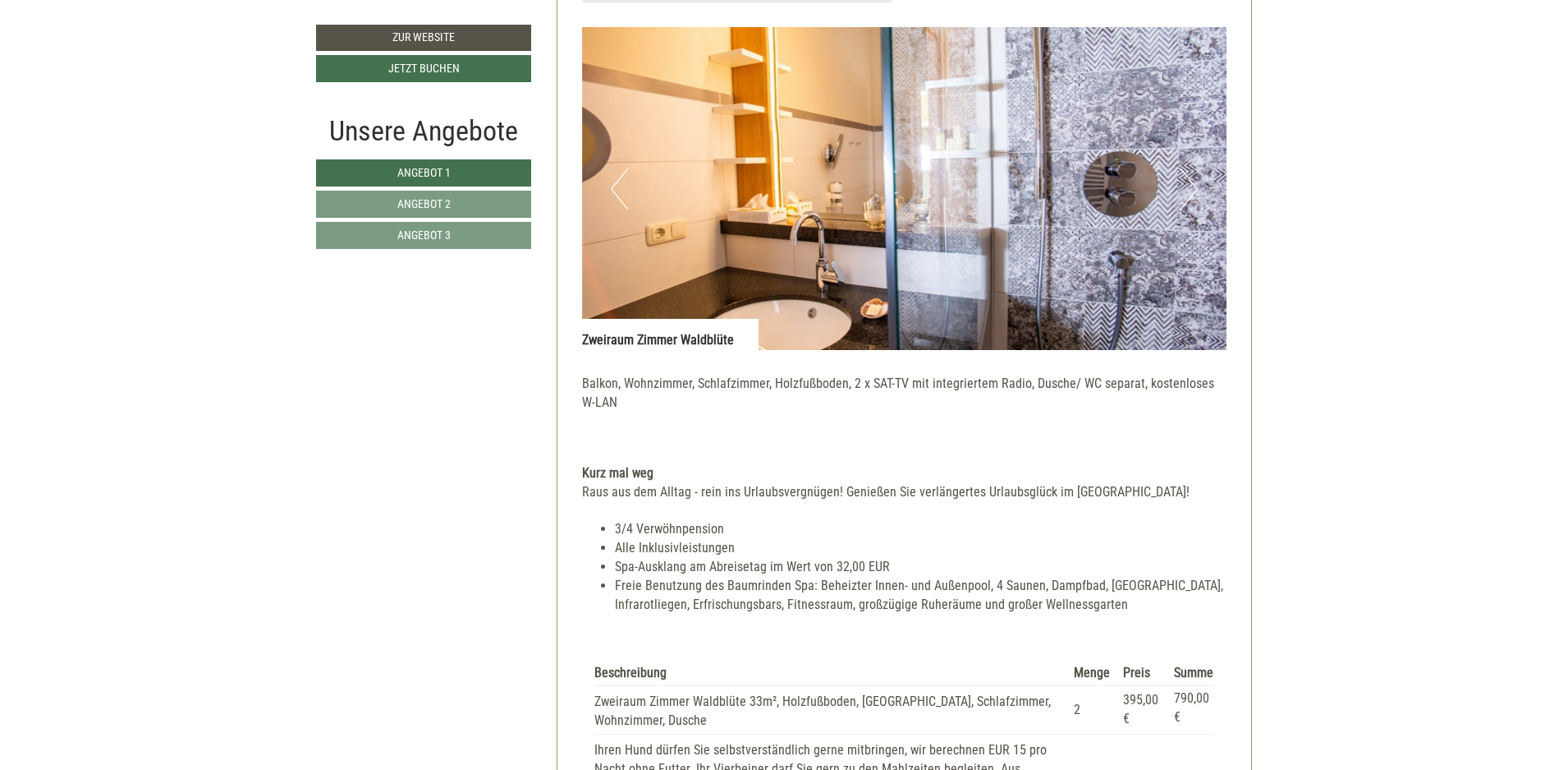
click at [1197, 184] on button "Next" at bounding box center [1189, 189] width 17 height 41
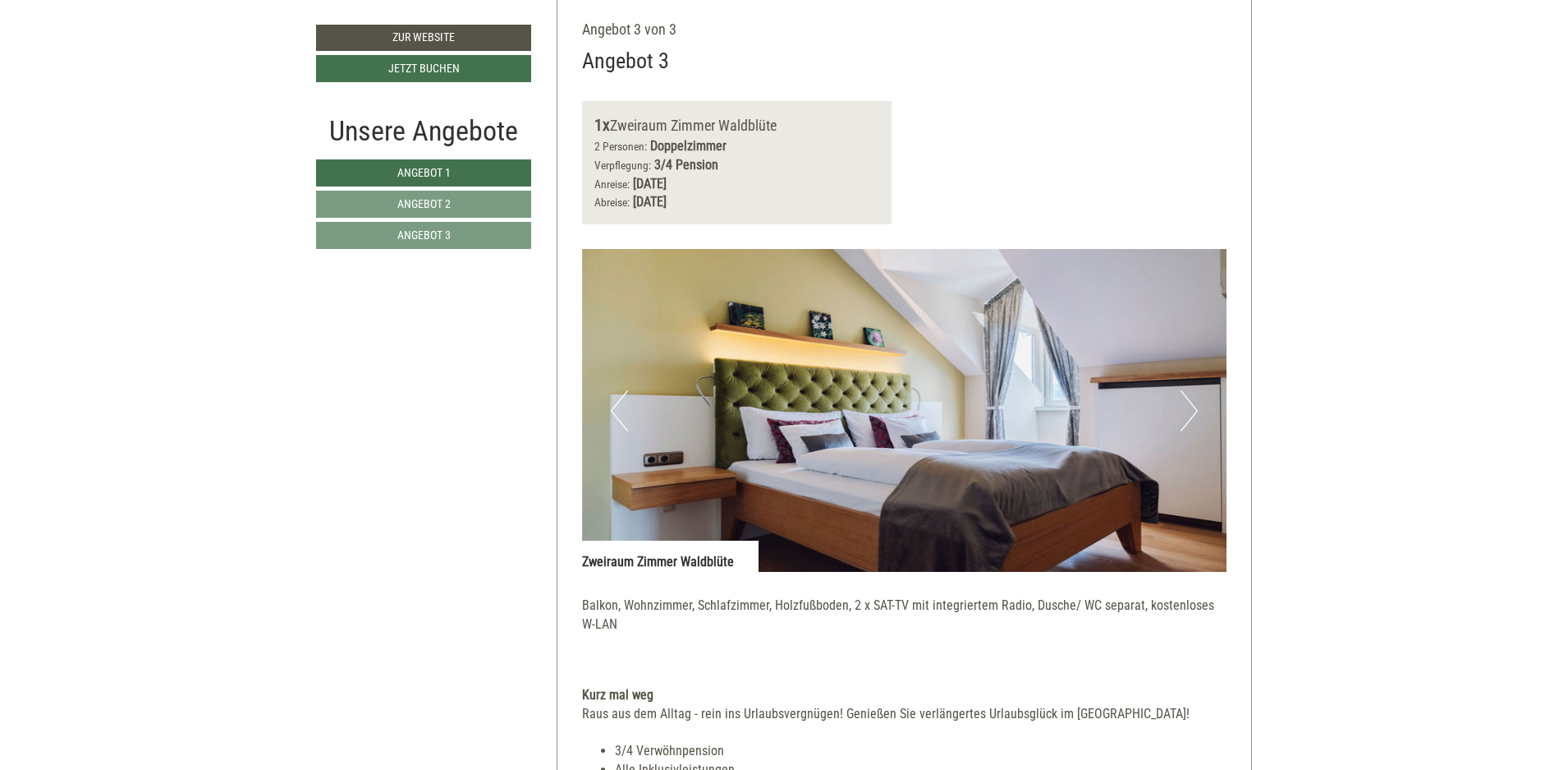
scroll to position [3769, 0]
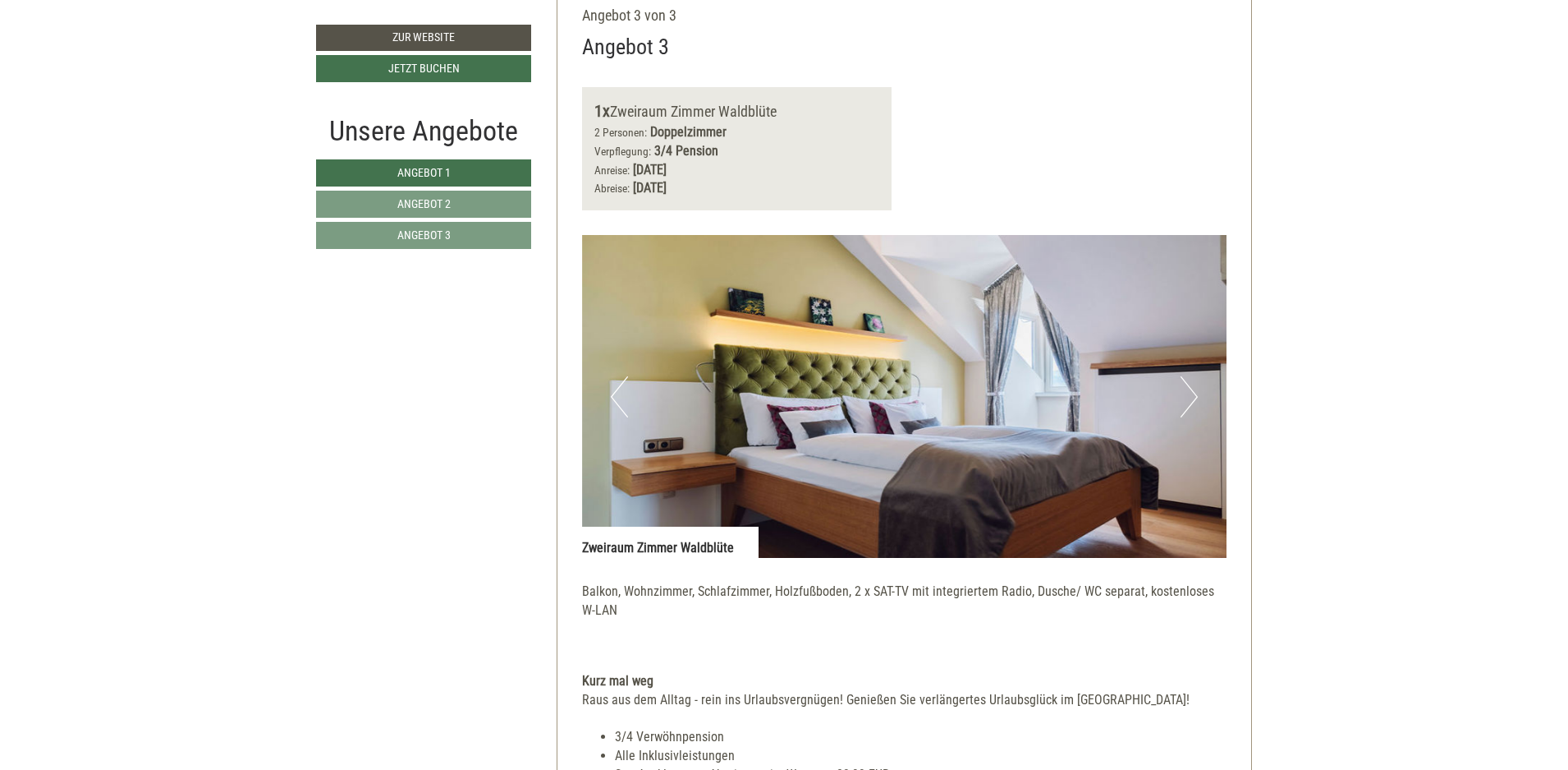
click at [1181, 393] on button "Next" at bounding box center [1189, 397] width 17 height 41
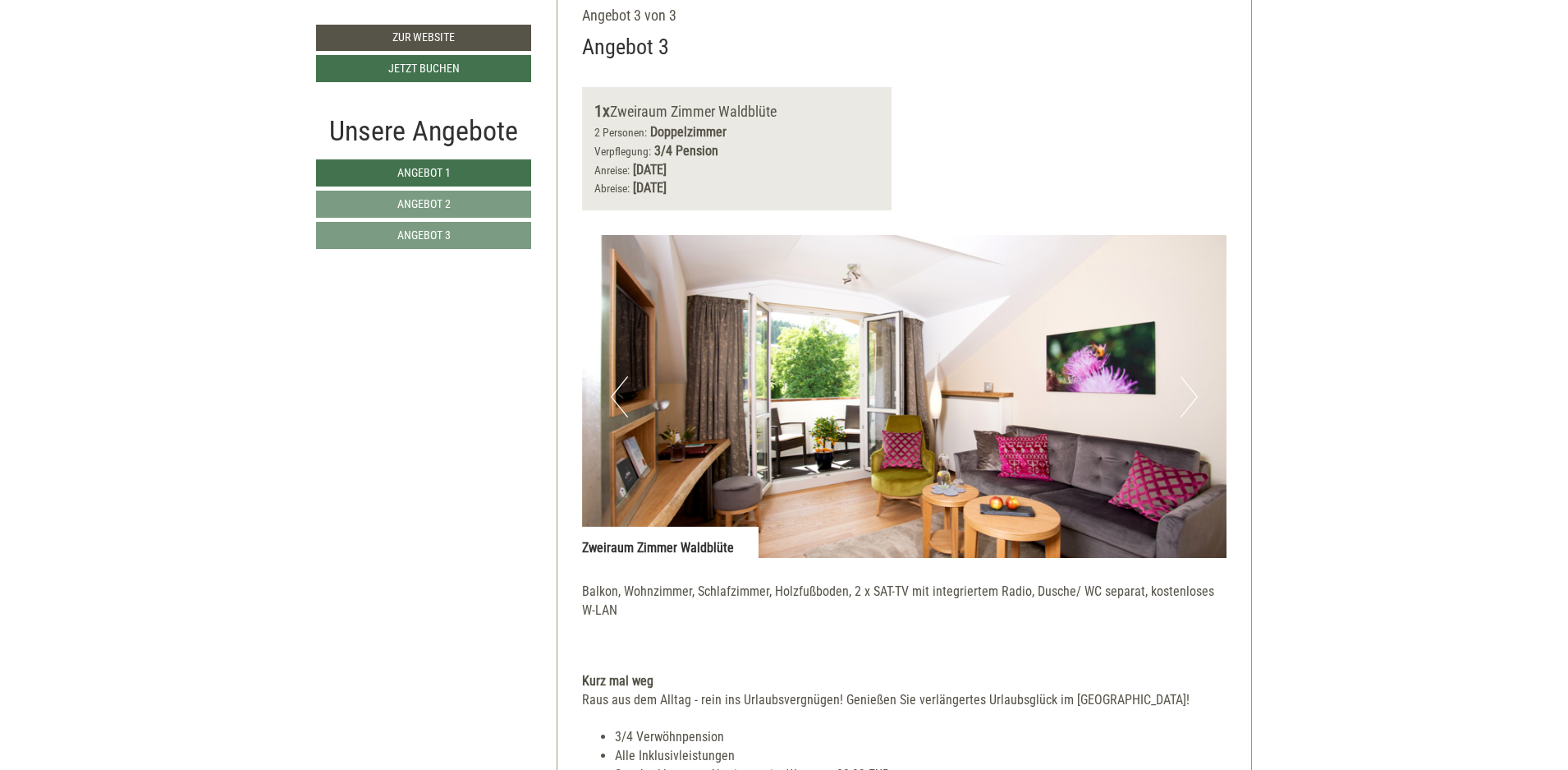
click at [620, 387] on button "Previous" at bounding box center [619, 397] width 17 height 41
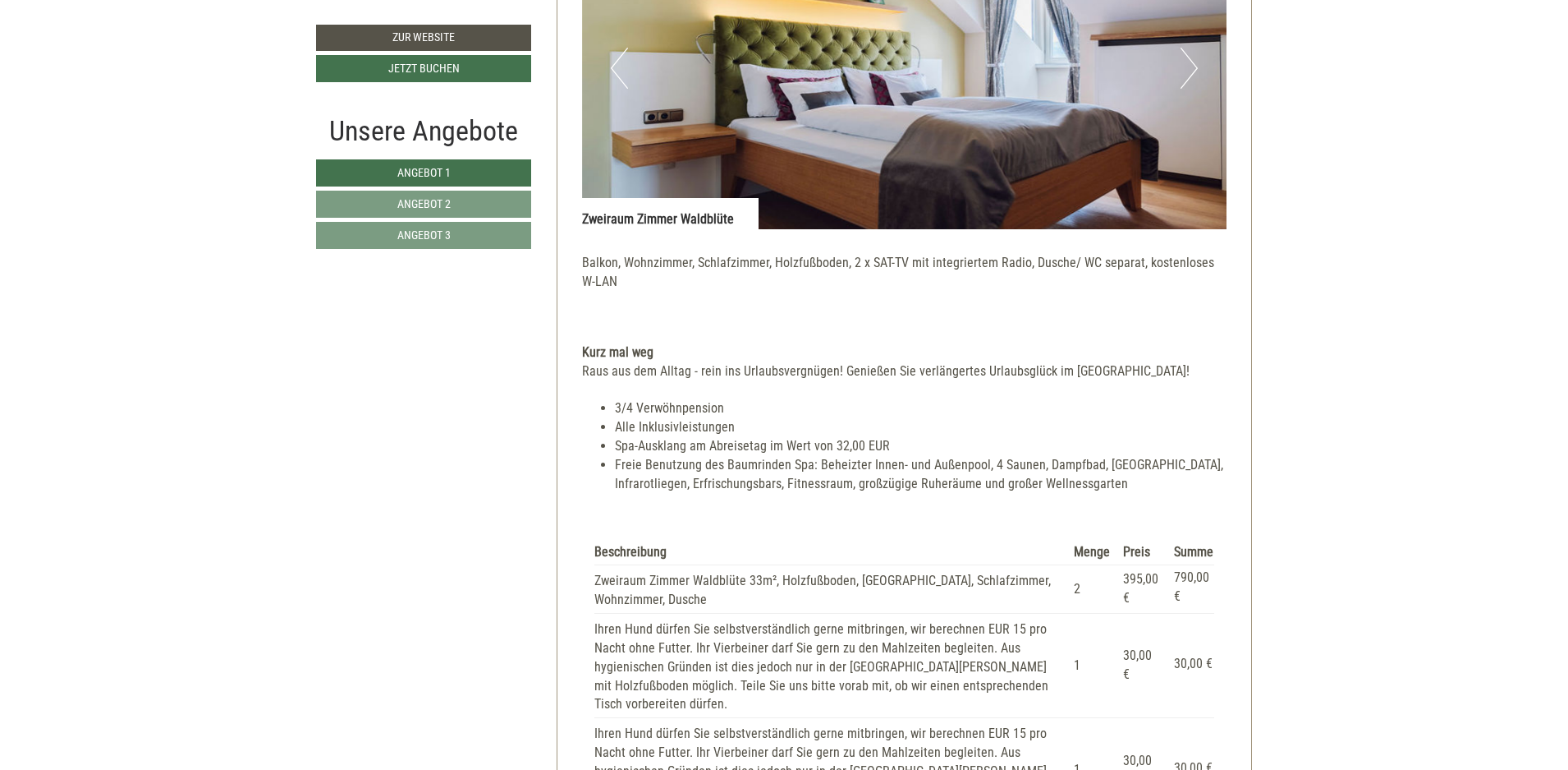
scroll to position [4191, 0]
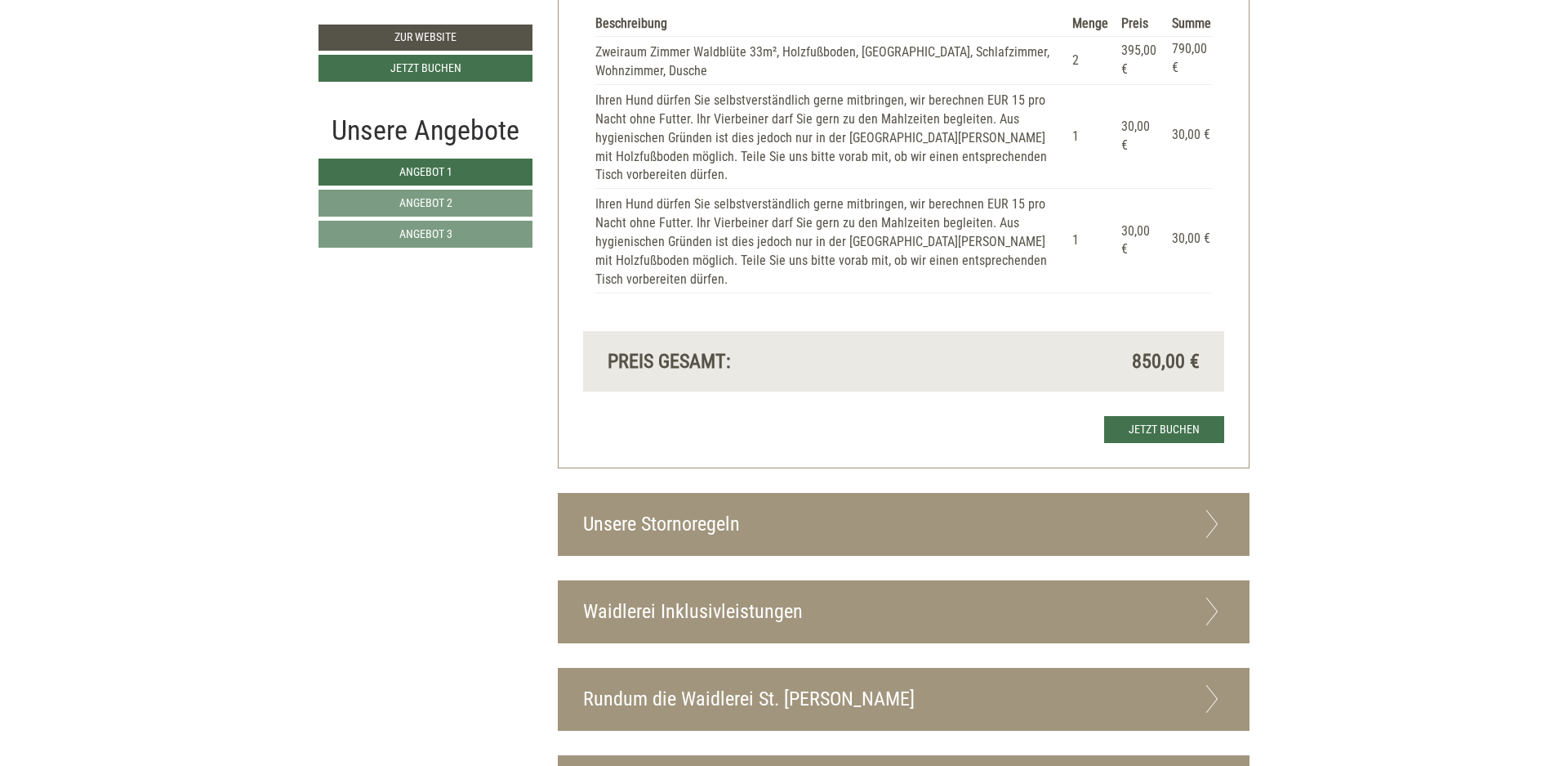
scroll to position [4649, 0]
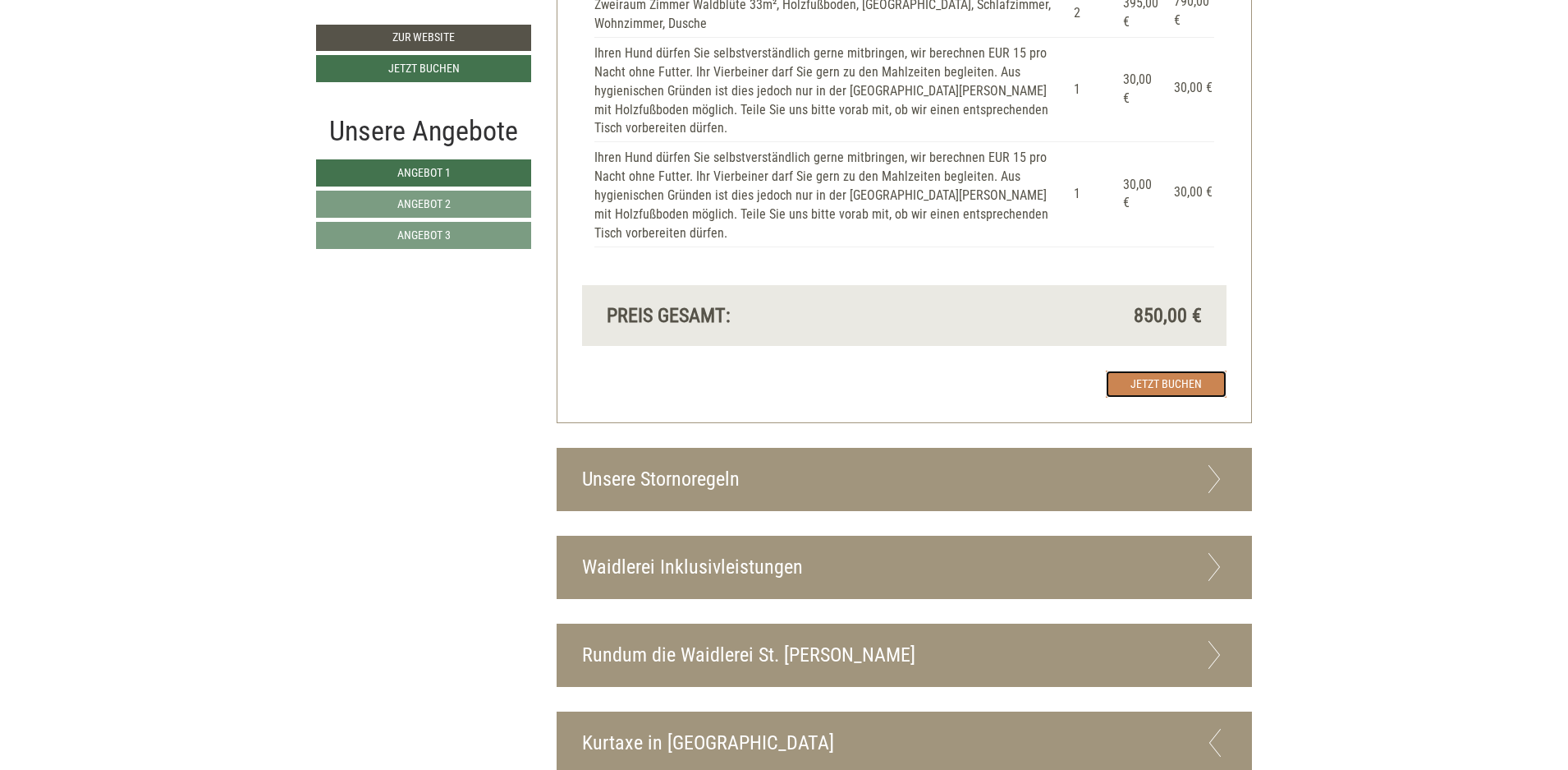
click at [1174, 377] on link "Jetzt buchen" at bounding box center [1166, 384] width 120 height 27
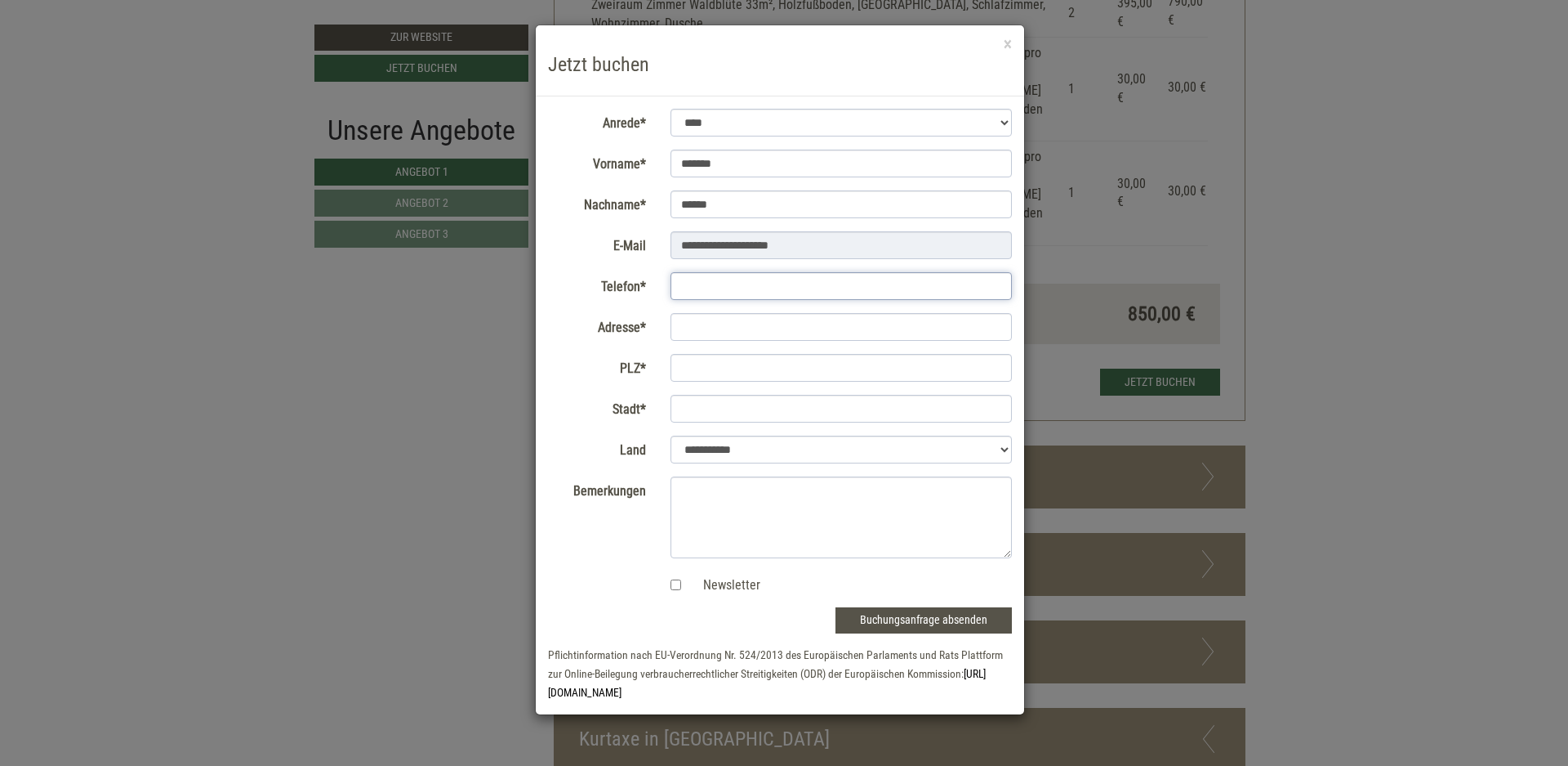
click at [739, 289] on input "Telefon*" at bounding box center [842, 285] width 343 height 28
type input "**********"
click at [726, 321] on input "Adresse*" at bounding box center [842, 327] width 343 height 28
type input "**********"
type input "*****"
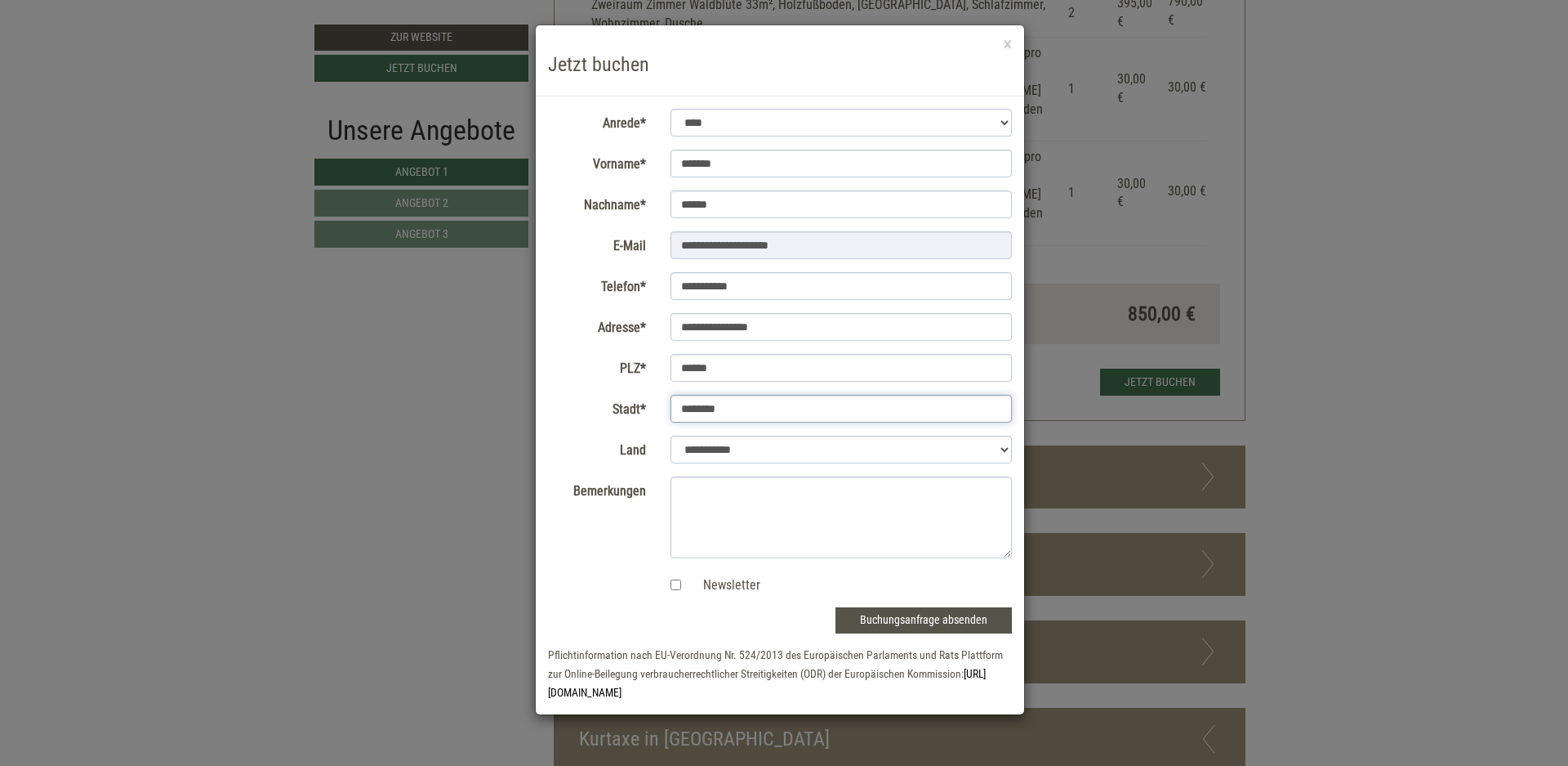
type input "********"
click at [686, 500] on textarea "Bemerkungen" at bounding box center [842, 516] width 343 height 81
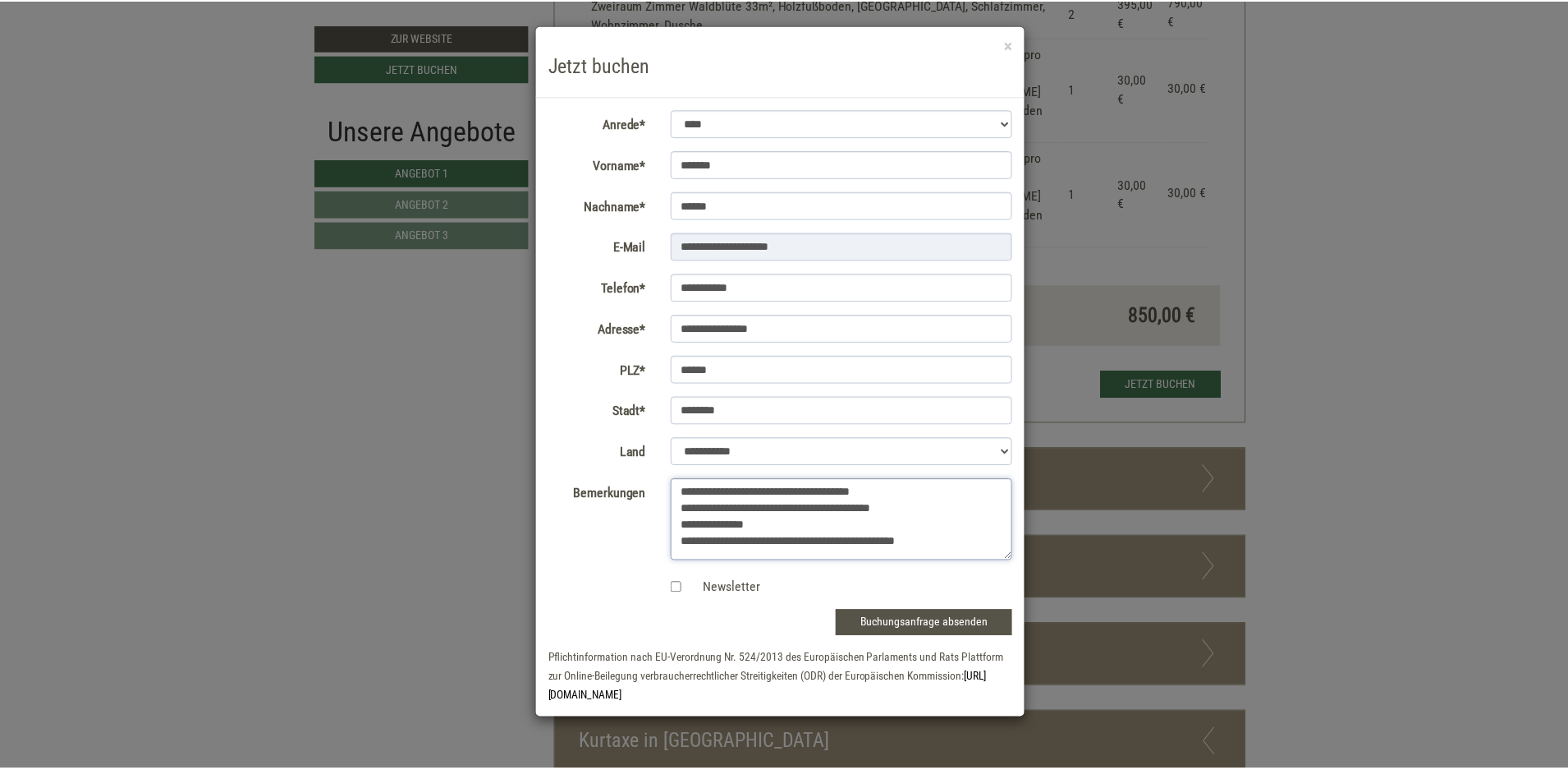
scroll to position [5, 0]
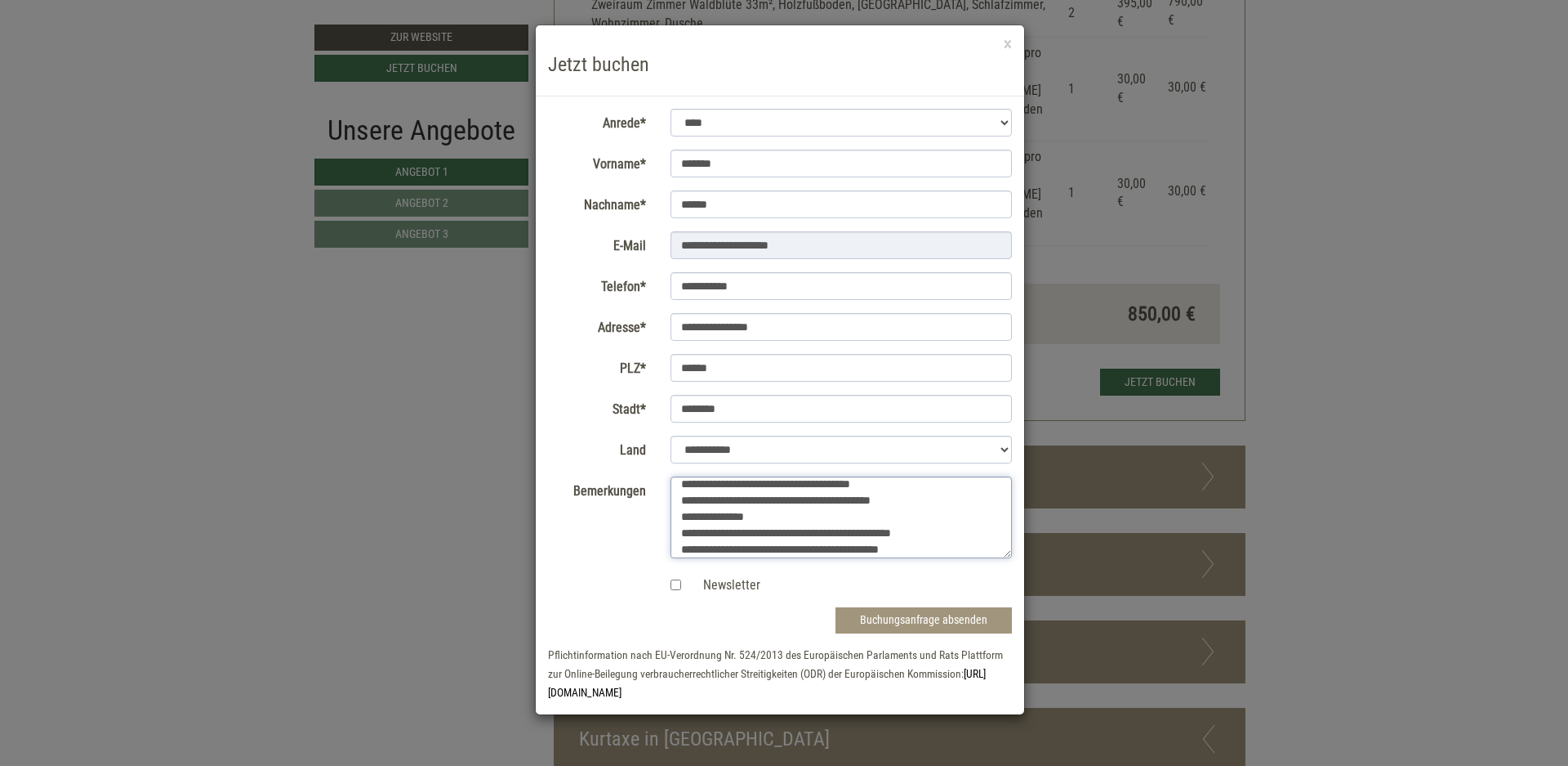
type textarea "**********"
click at [928, 617] on button "Buchungsanfrage absenden" at bounding box center [923, 620] width 176 height 26
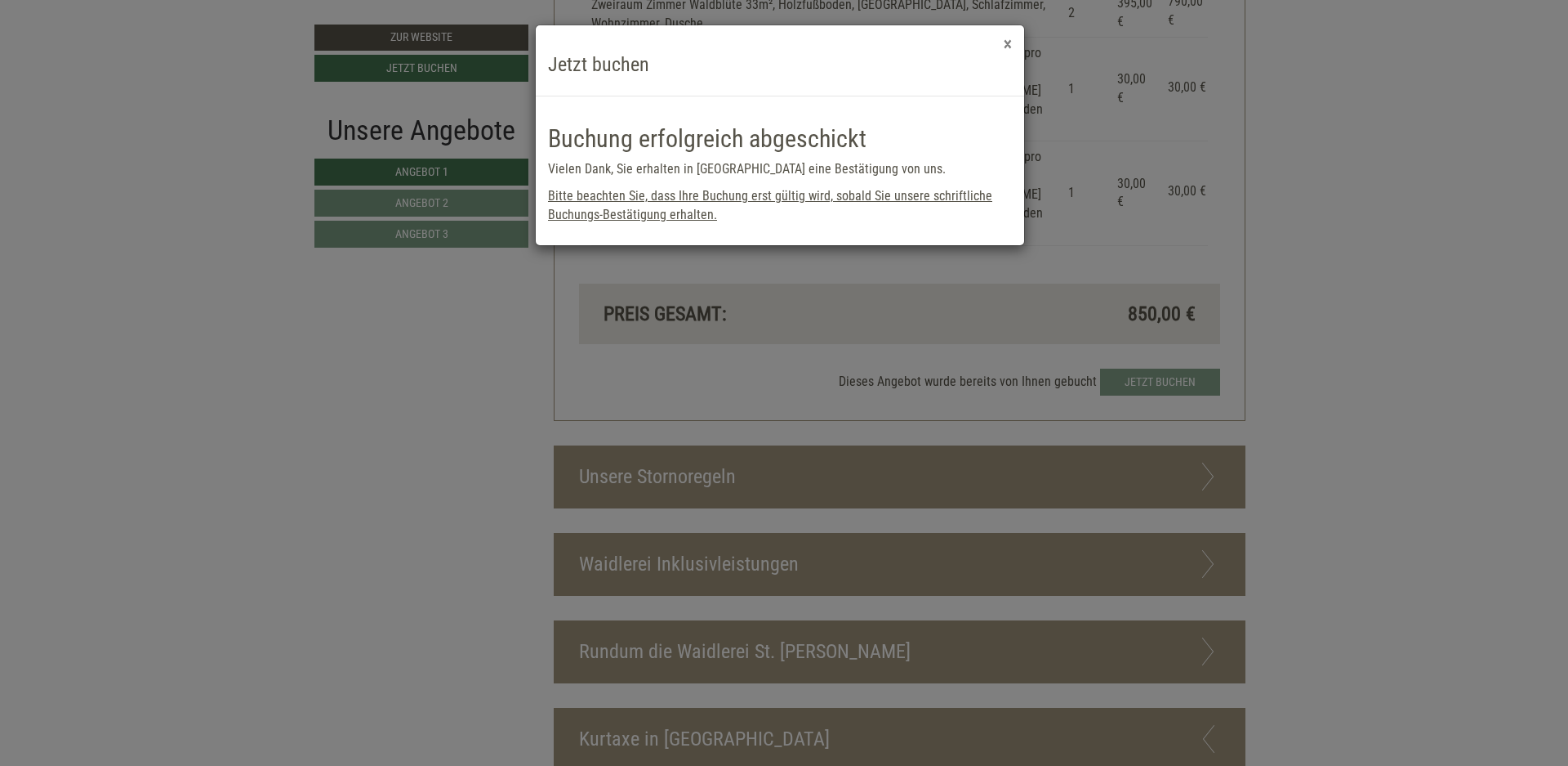
click at [1007, 46] on button "×" at bounding box center [1007, 44] width 8 height 17
